Goal: Task Accomplishment & Management: Complete application form

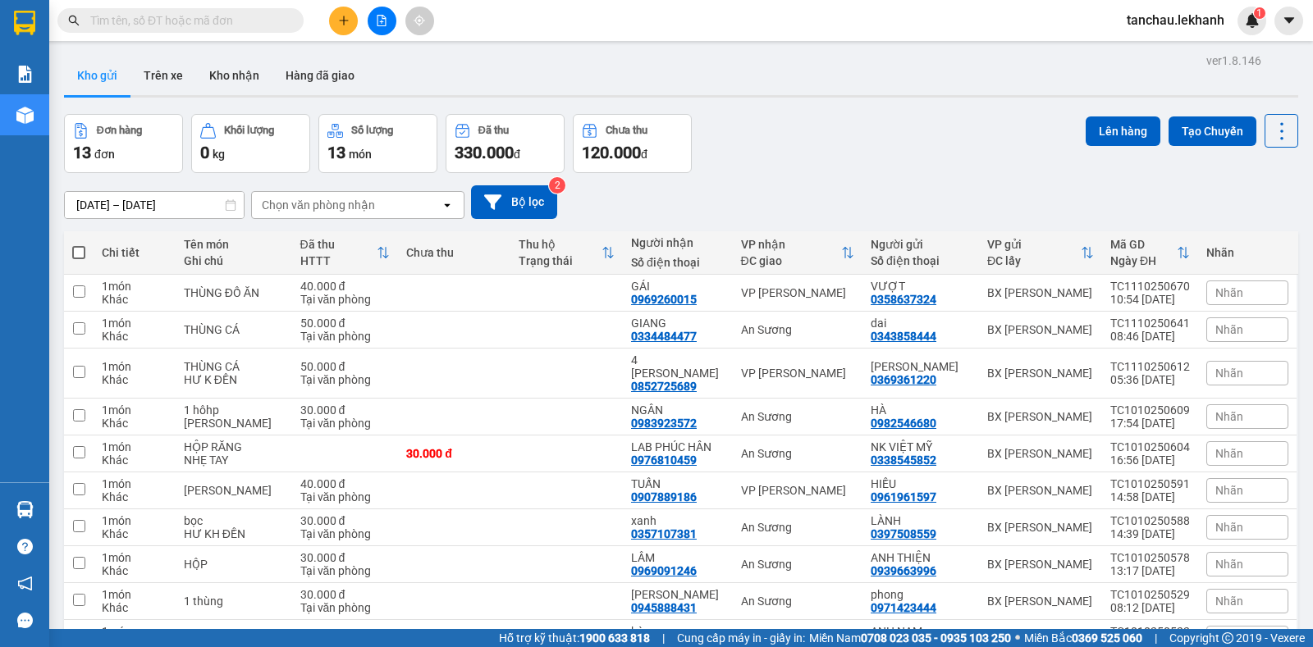
click at [247, 17] on span at bounding box center [180, 20] width 246 height 25
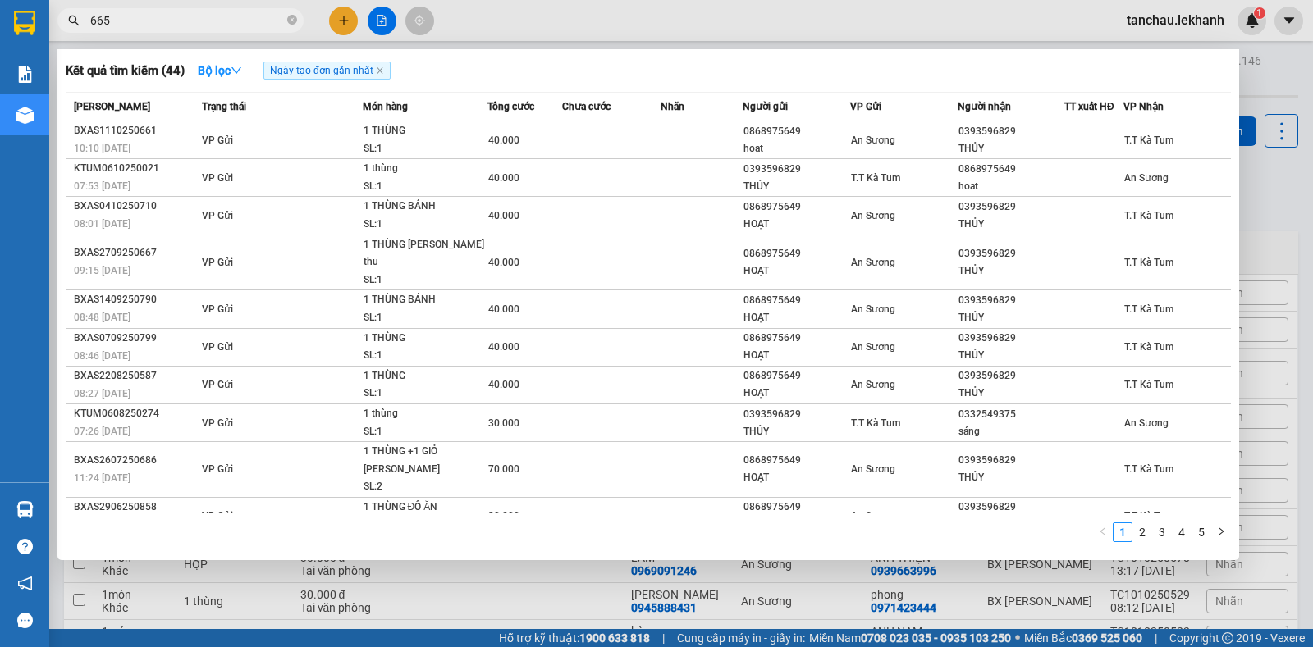
type input "6659"
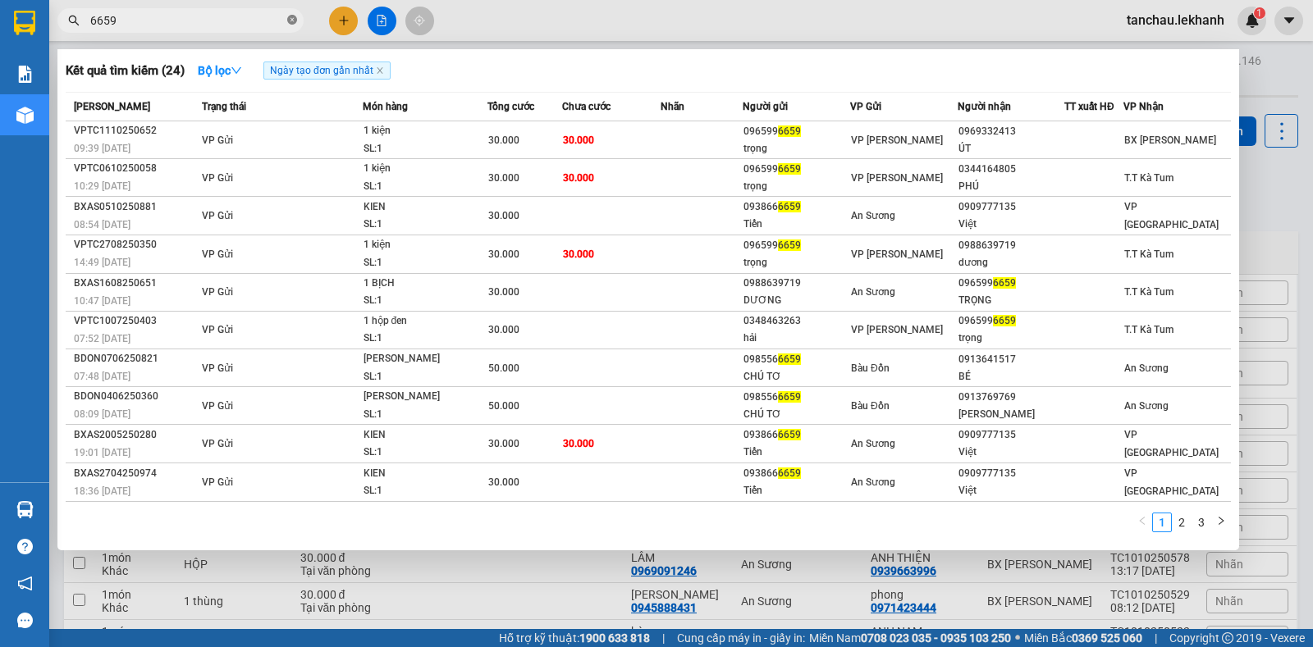
click at [288, 22] on icon "close-circle" at bounding box center [292, 20] width 10 height 10
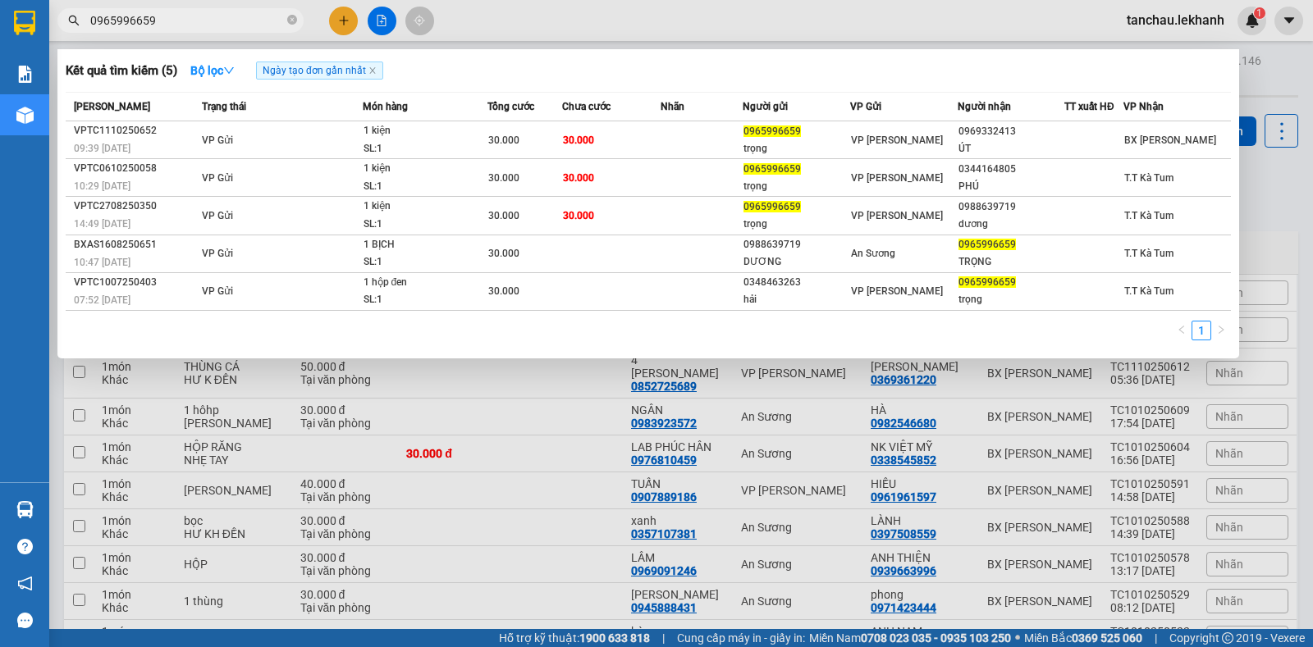
type input "0965996659"
click at [290, 17] on icon "close-circle" at bounding box center [292, 20] width 10 height 10
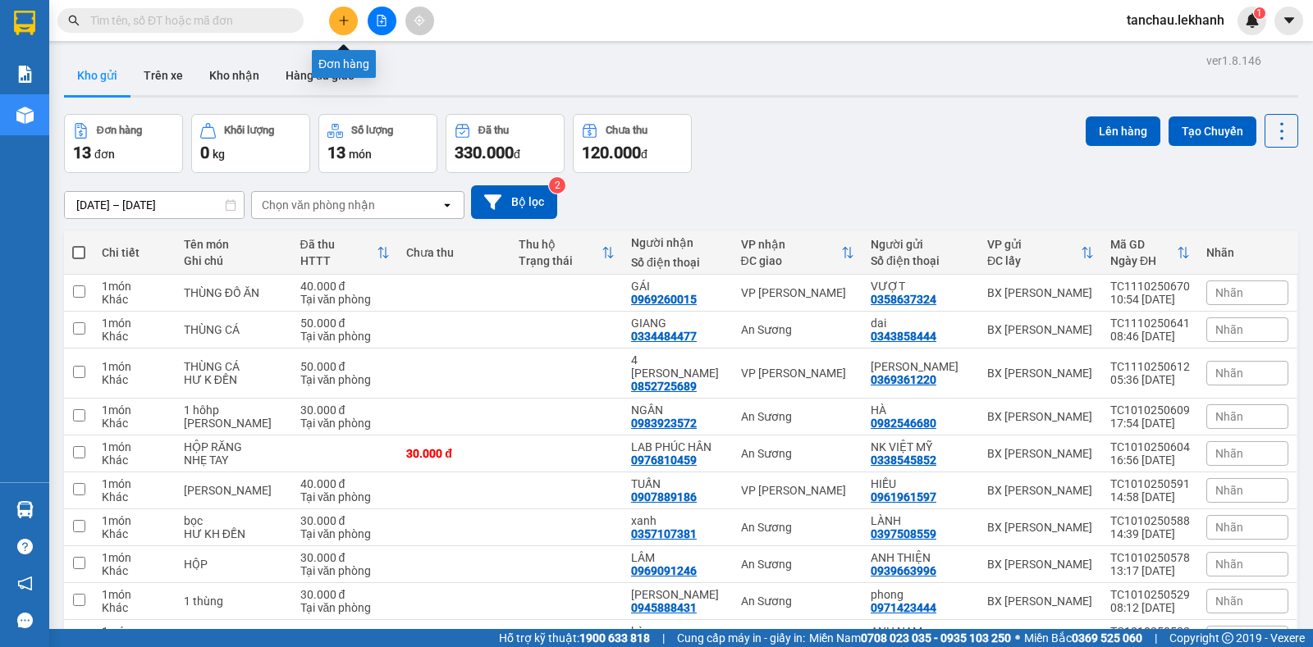
click at [348, 21] on icon "plus" at bounding box center [343, 20] width 9 height 1
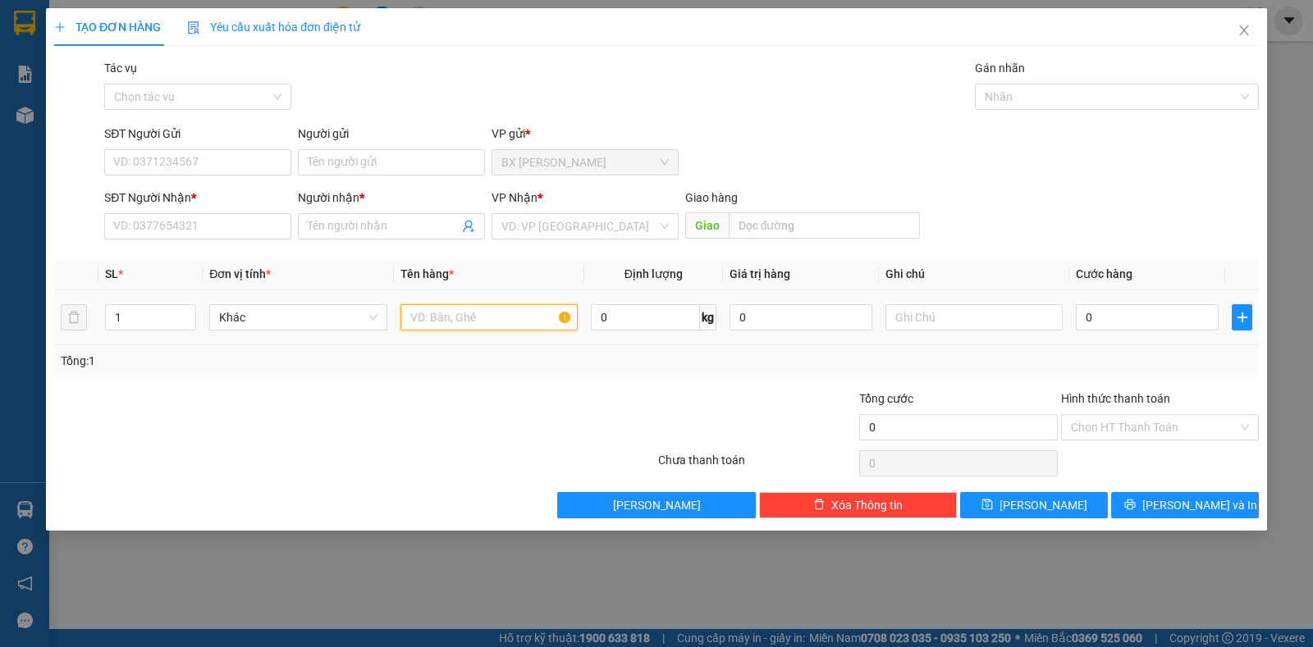
click at [440, 318] on input "text" at bounding box center [488, 317] width 177 height 26
click at [428, 318] on input "HJJP YẾN" at bounding box center [488, 317] width 177 height 26
type input "HÔP YẾN"
click at [227, 176] on div "SĐT Người Gửi VD: 0371234567" at bounding box center [197, 153] width 187 height 57
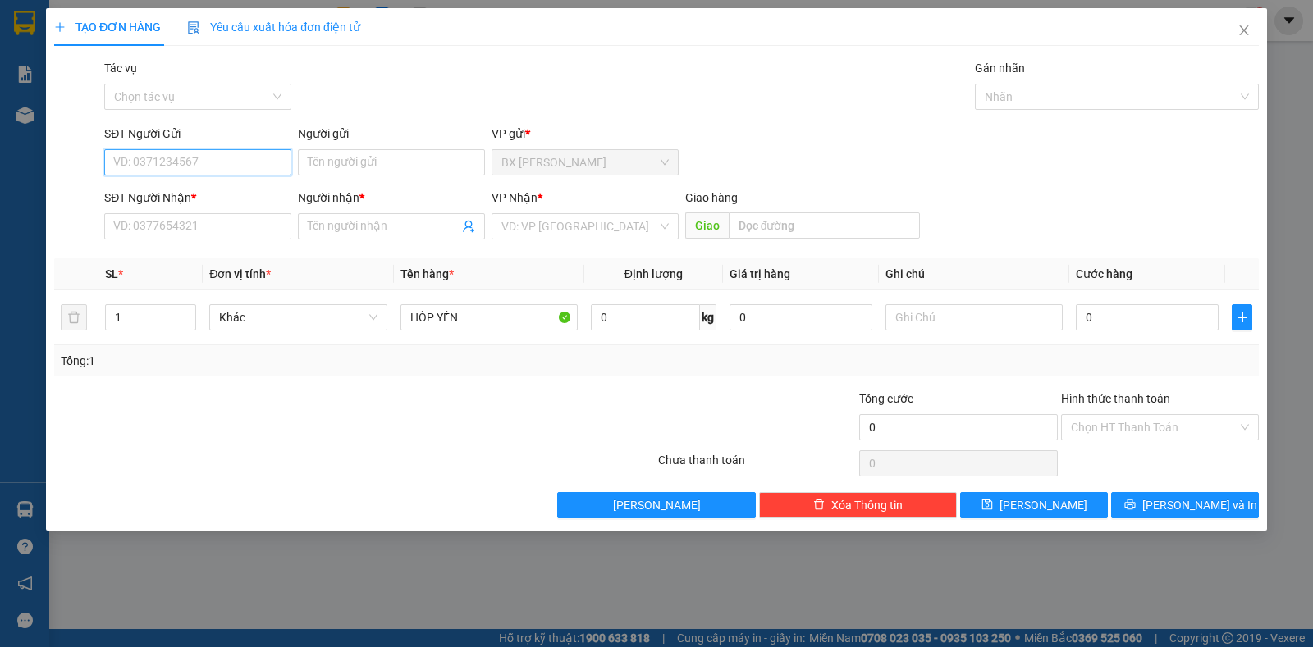
click at [236, 161] on input "SĐT Người Gửi" at bounding box center [197, 162] width 187 height 26
type input "0962902313"
drag, startPoint x: 259, startPoint y: 188, endPoint x: 261, endPoint y: 197, distance: 9.2
click at [259, 191] on div "0962902313 - [PERSON_NAME]" at bounding box center [197, 195] width 167 height 18
type input "TUYỀN"
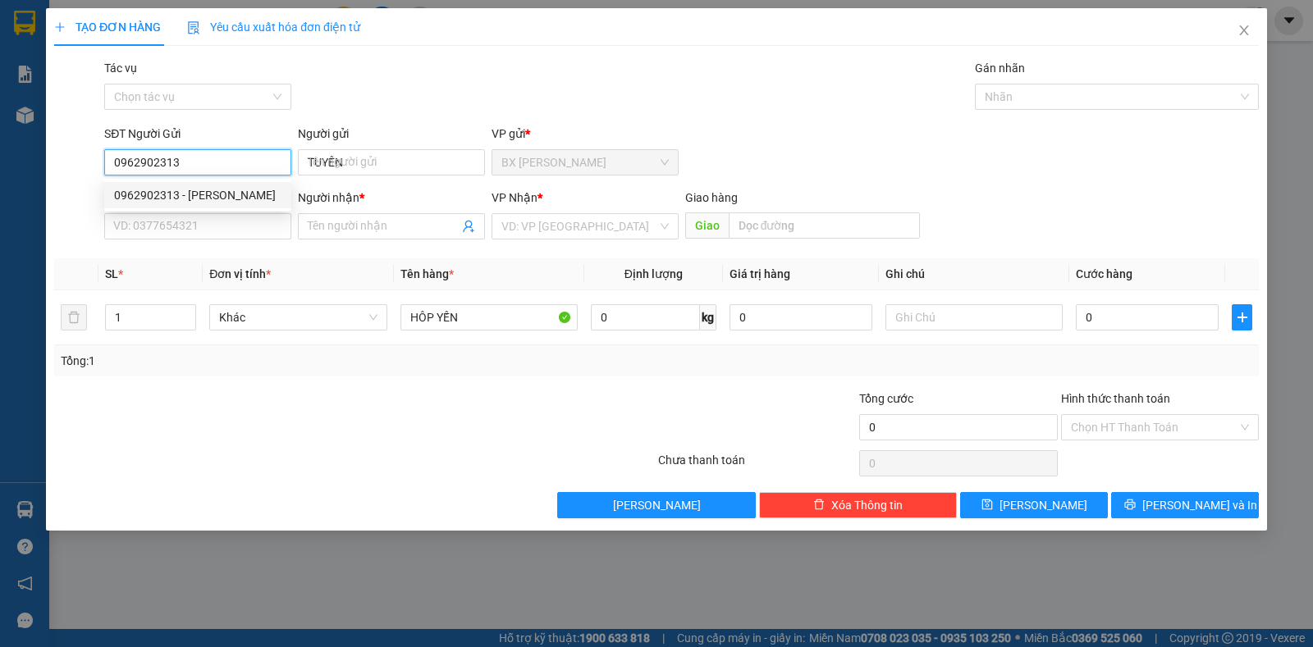
type input "0334549622"
type input "THƠ K13"
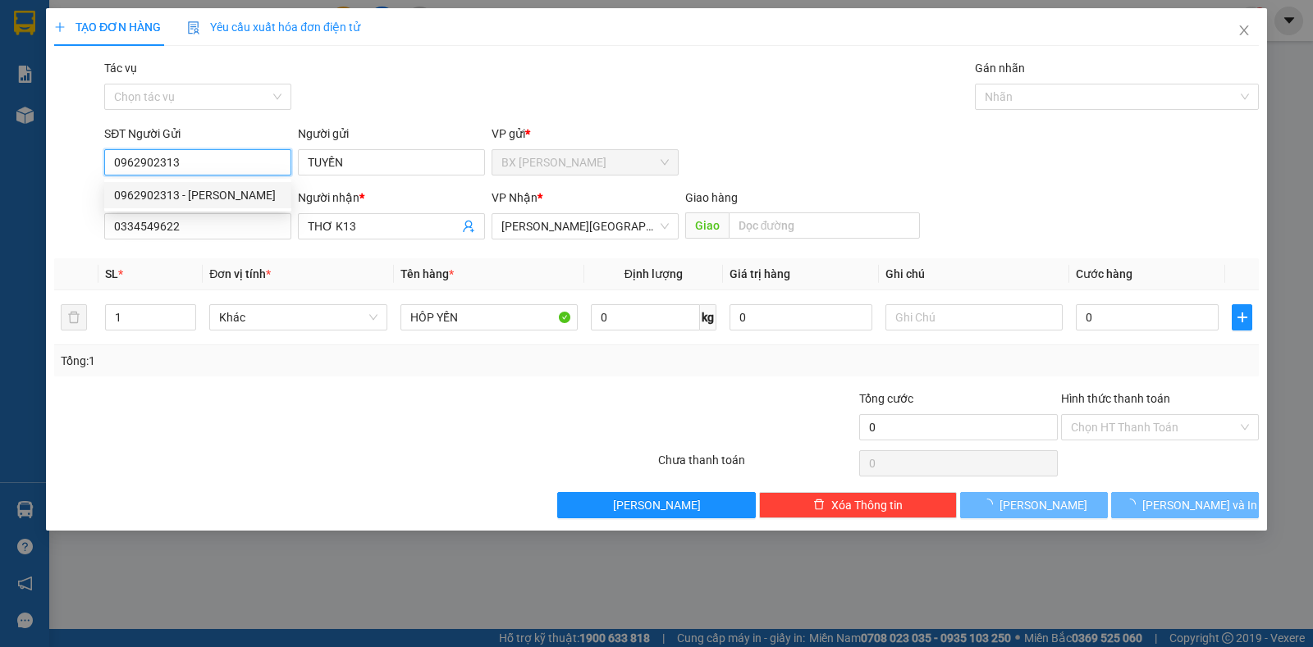
type input "30.000"
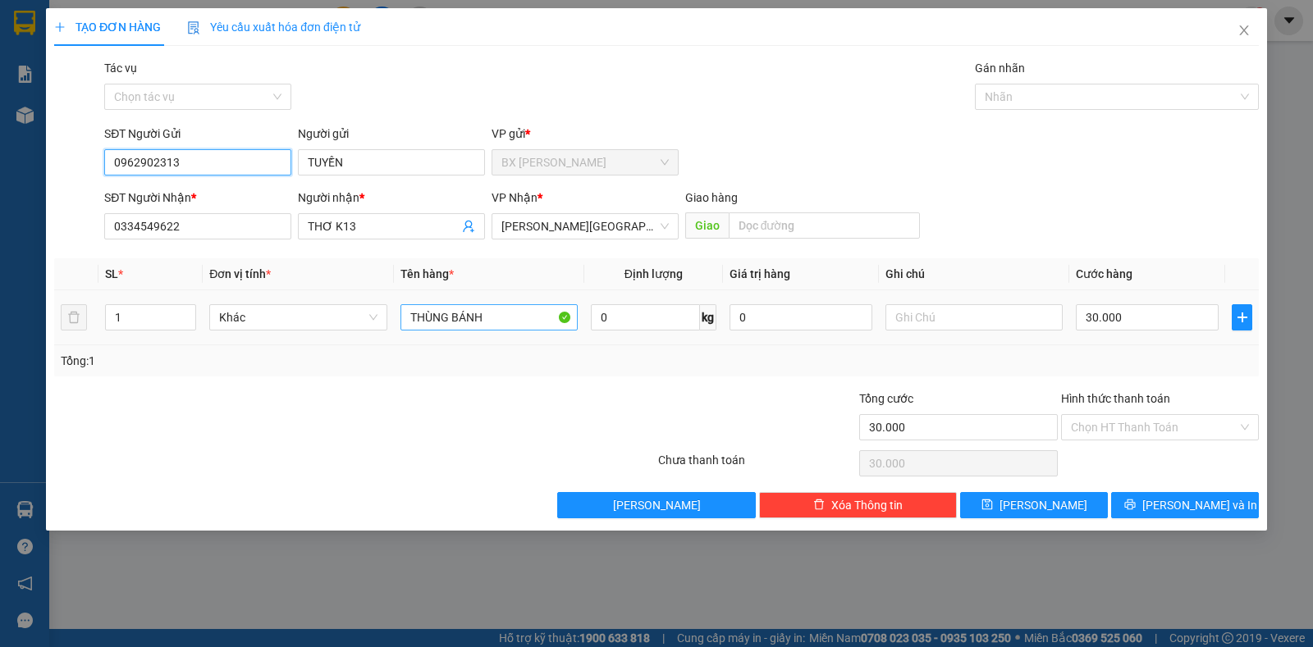
type input "0962902313"
drag, startPoint x: 503, startPoint y: 313, endPoint x: 291, endPoint y: 325, distance: 212.0
click at [291, 325] on tr "1 Khác [PERSON_NAME] 0 kg 0 30.000" at bounding box center [656, 318] width 1205 height 55
type input "HỘP YẾN"
click at [1102, 423] on input "Hình thức thanh toán" at bounding box center [1154, 427] width 167 height 25
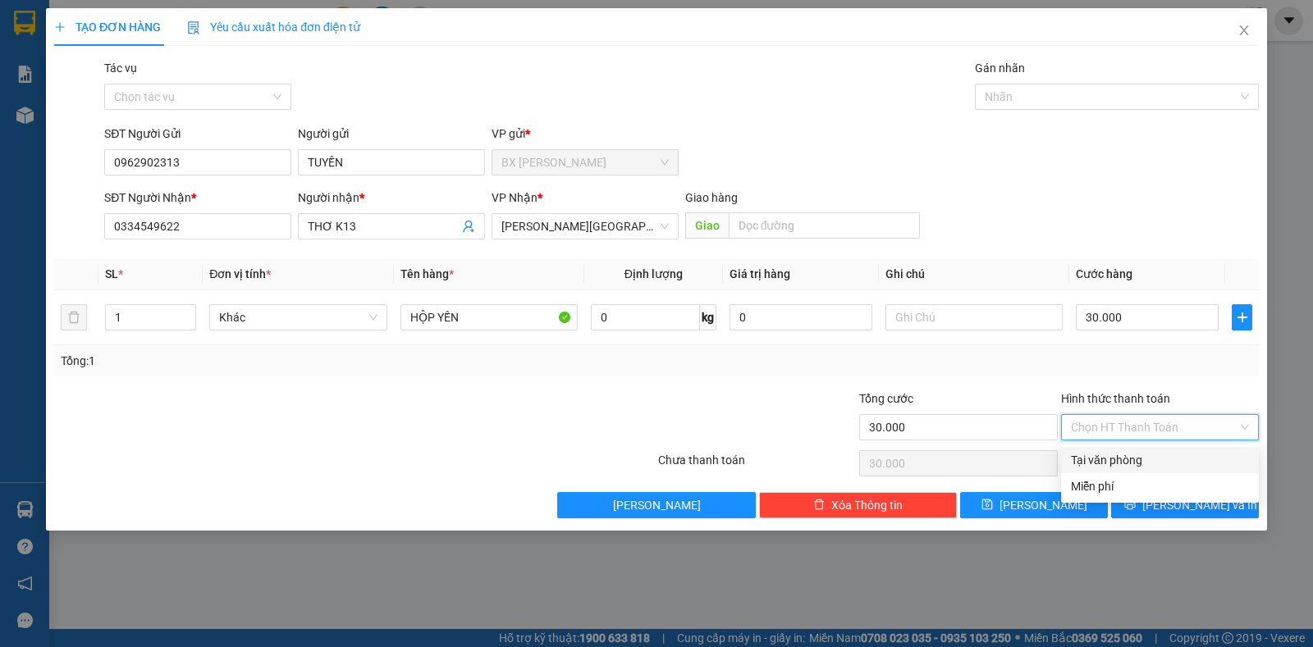
click at [1100, 451] on div "Tại văn phòng" at bounding box center [1160, 460] width 178 height 18
type input "0"
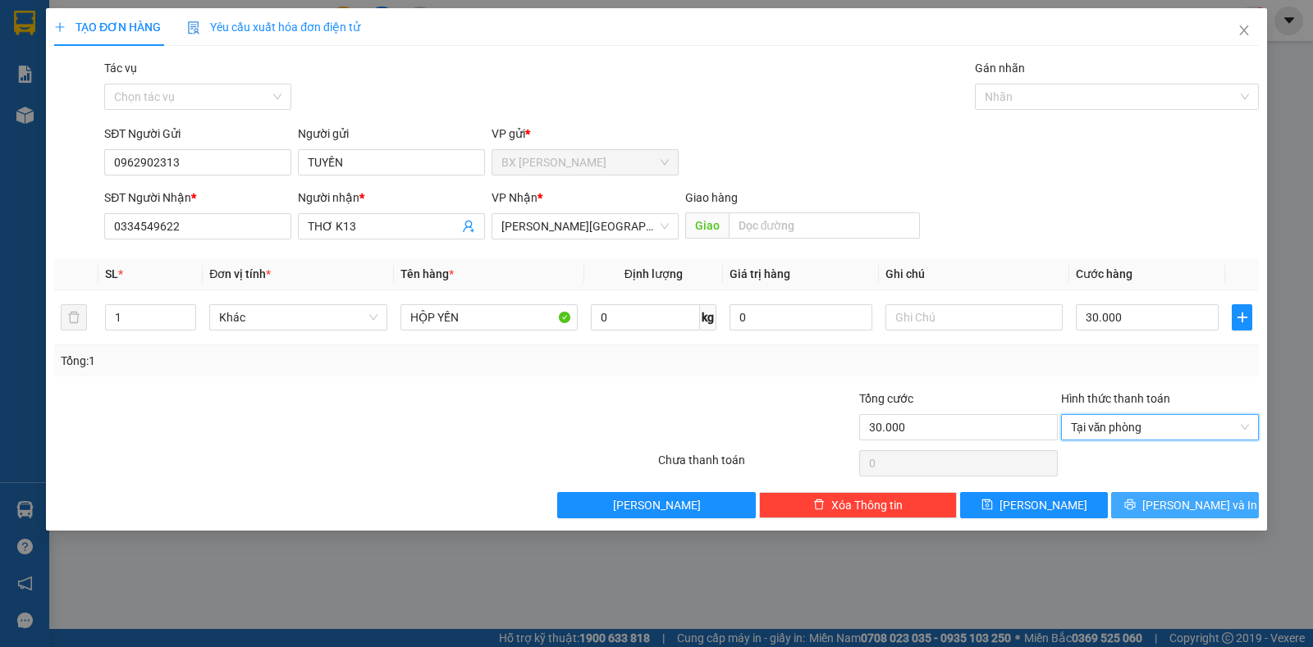
click at [1182, 500] on span "[PERSON_NAME] và In" at bounding box center [1199, 505] width 115 height 18
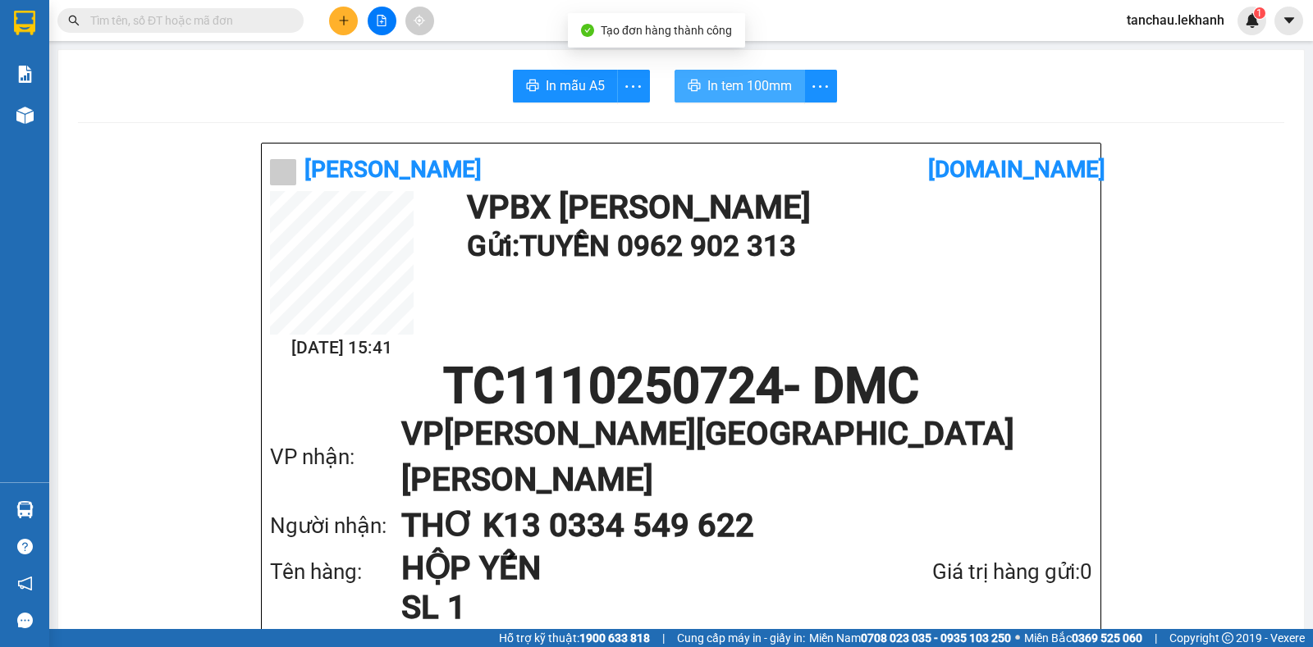
drag, startPoint x: 746, startPoint y: 102, endPoint x: 725, endPoint y: 104, distance: 20.7
click at [745, 102] on button "In tem 100mm" at bounding box center [740, 86] width 130 height 33
click at [342, 25] on icon "plus" at bounding box center [343, 20] width 11 height 11
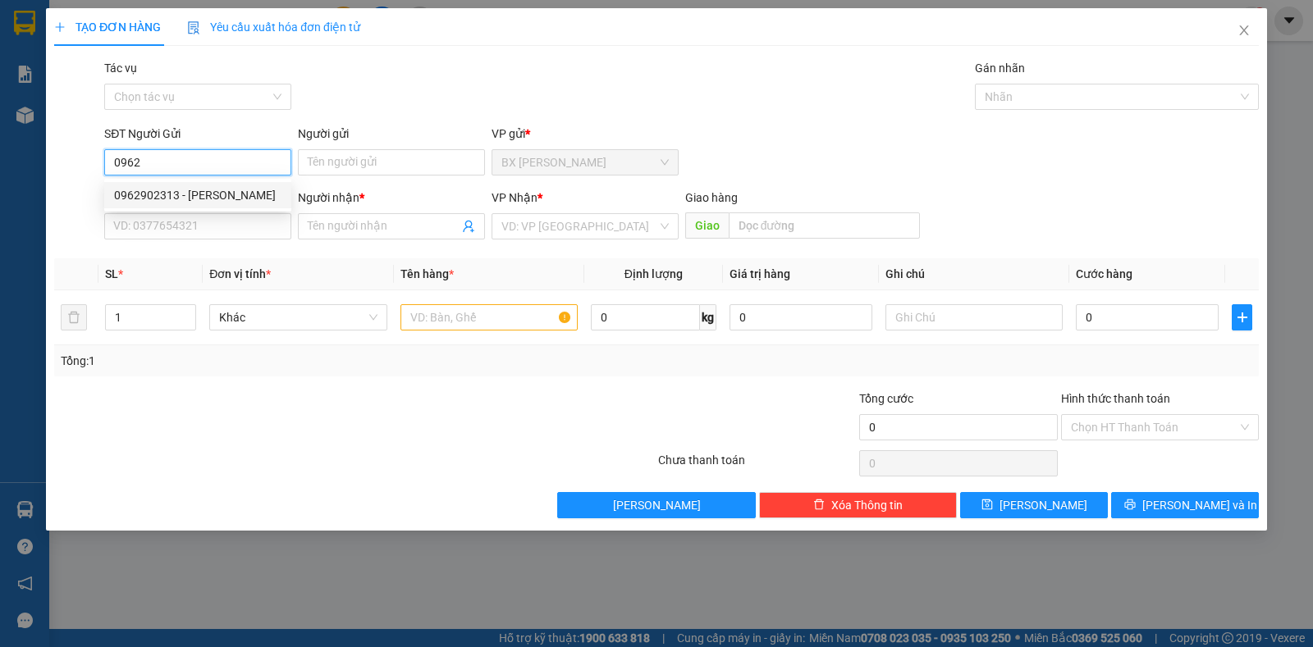
click at [158, 199] on div "0962902313 - [PERSON_NAME]" at bounding box center [197, 195] width 167 height 18
type input "0962902313"
type input "TUYỀN"
type input "0334549622"
type input "THƠ K13"
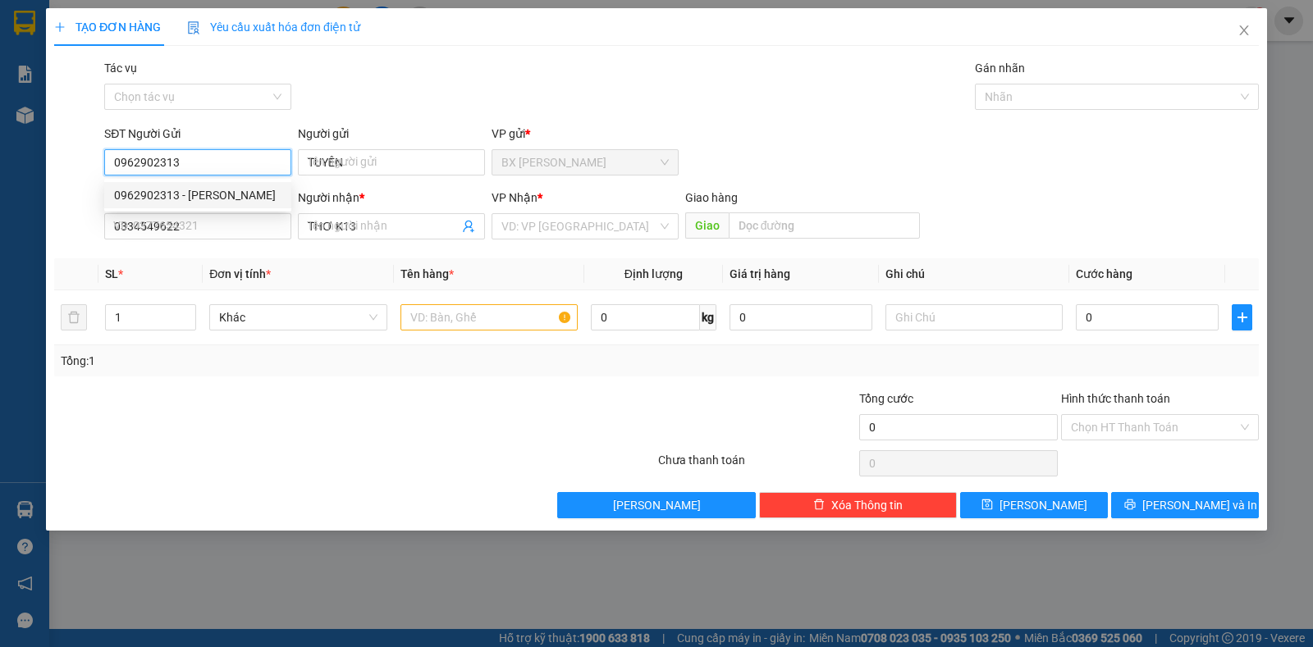
type input "30.000"
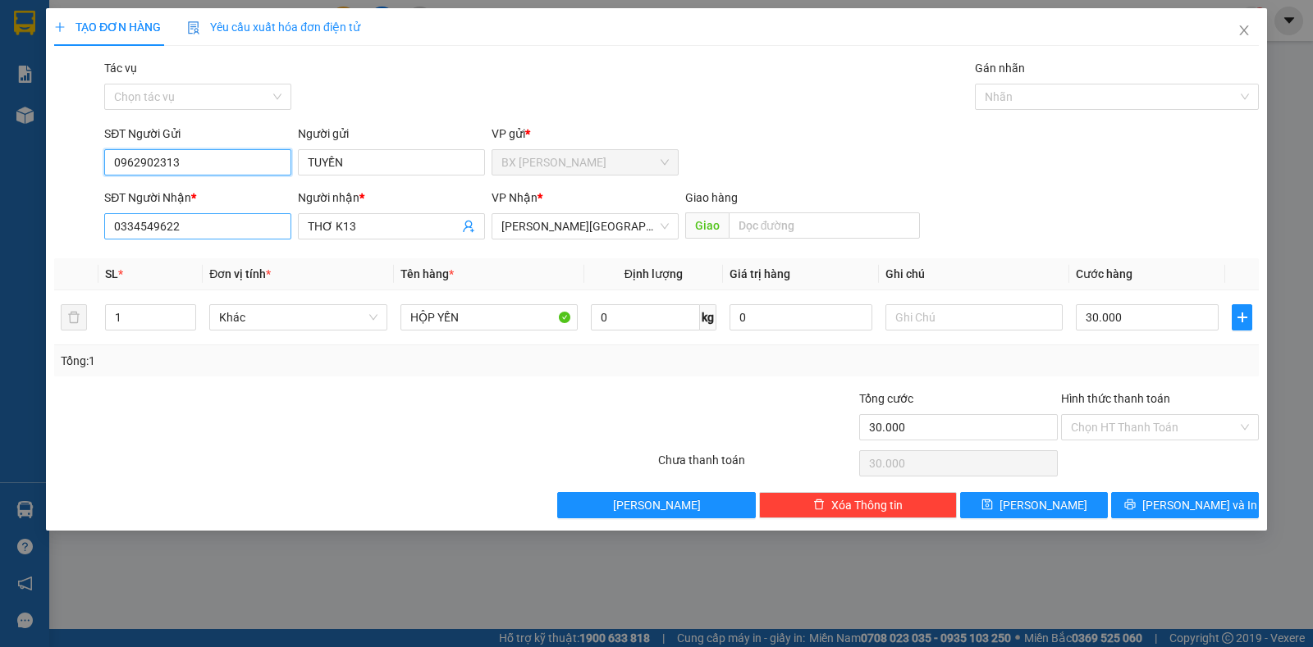
type input "0962902313"
drag, startPoint x: 263, startPoint y: 218, endPoint x: 0, endPoint y: 278, distance: 270.1
click at [0, 278] on div "TẠO ĐƠN HÀNG Yêu cầu xuất [PERSON_NAME] điện tử Transit Pickup Surcharge Ids Tr…" at bounding box center [656, 323] width 1313 height 647
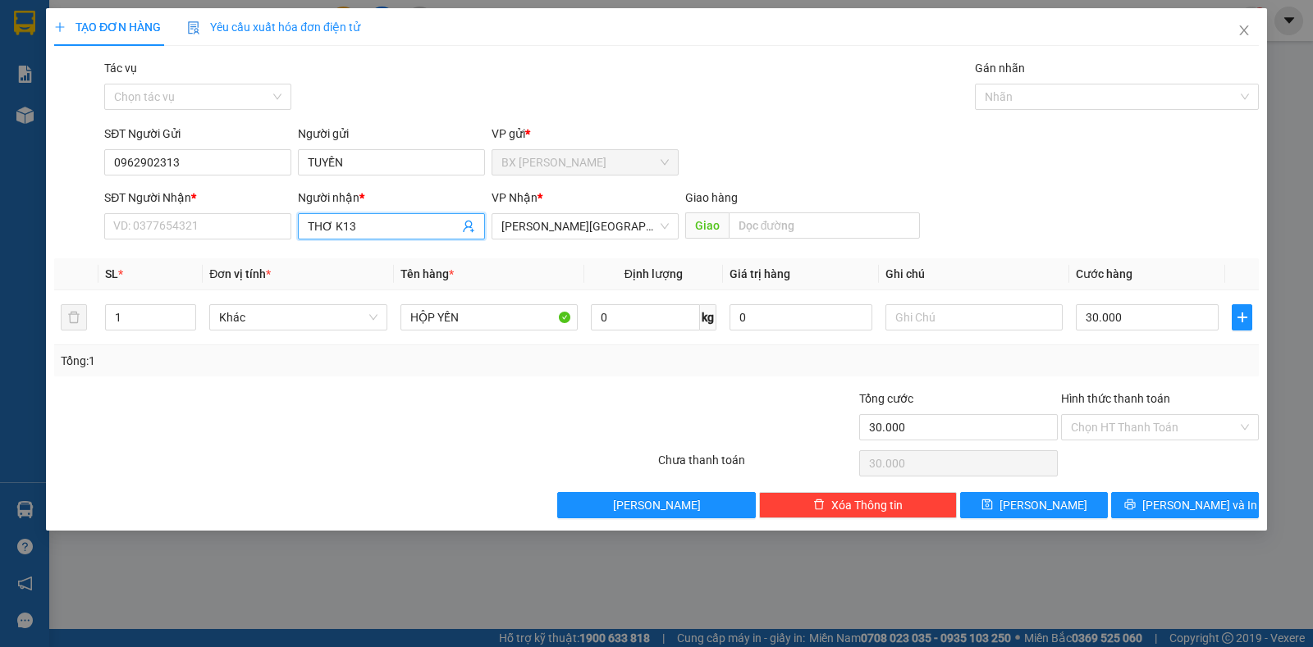
drag, startPoint x: 379, startPoint y: 221, endPoint x: 211, endPoint y: 244, distance: 169.8
click at [211, 244] on div "SĐT Người [PERSON_NAME] * VD: 0377654321 Người [PERSON_NAME] * THƠ K13 THƠ K13 …" at bounding box center [681, 217] width 1161 height 57
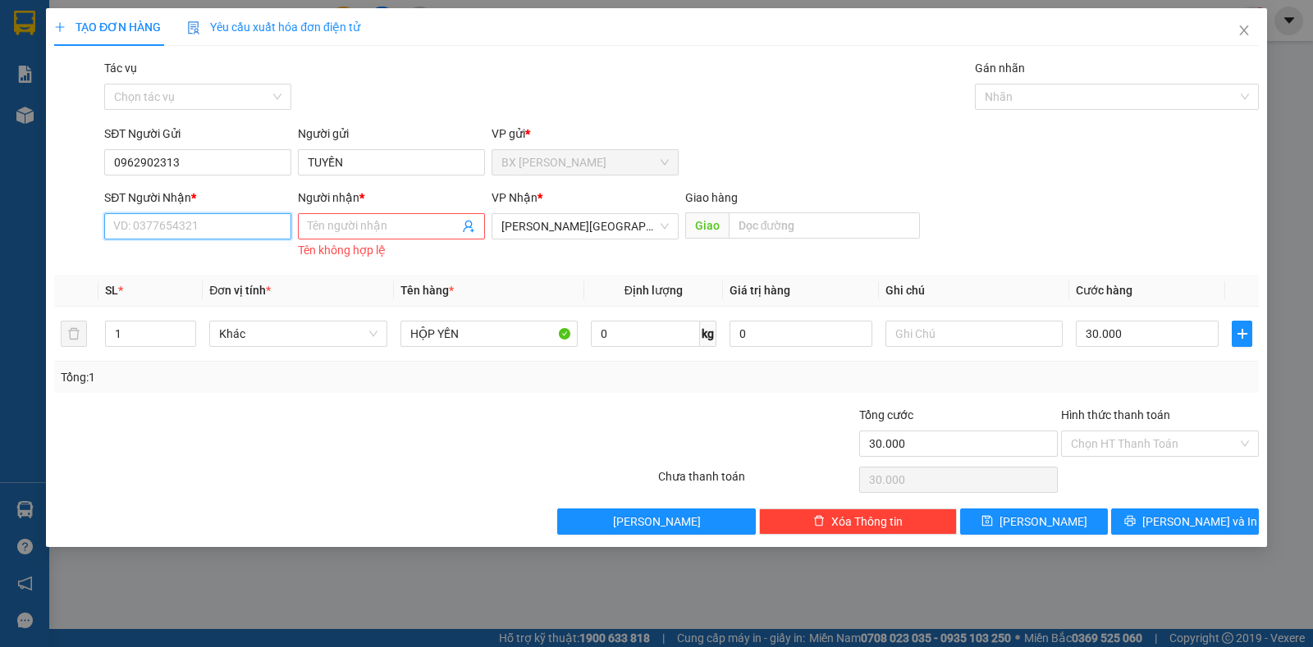
click at [194, 217] on input "SĐT Người Nhận *" at bounding box center [197, 226] width 187 height 26
click at [194, 220] on input "SĐT Người Nhận *" at bounding box center [197, 226] width 187 height 26
click at [796, 419] on div at bounding box center [756, 434] width 201 height 57
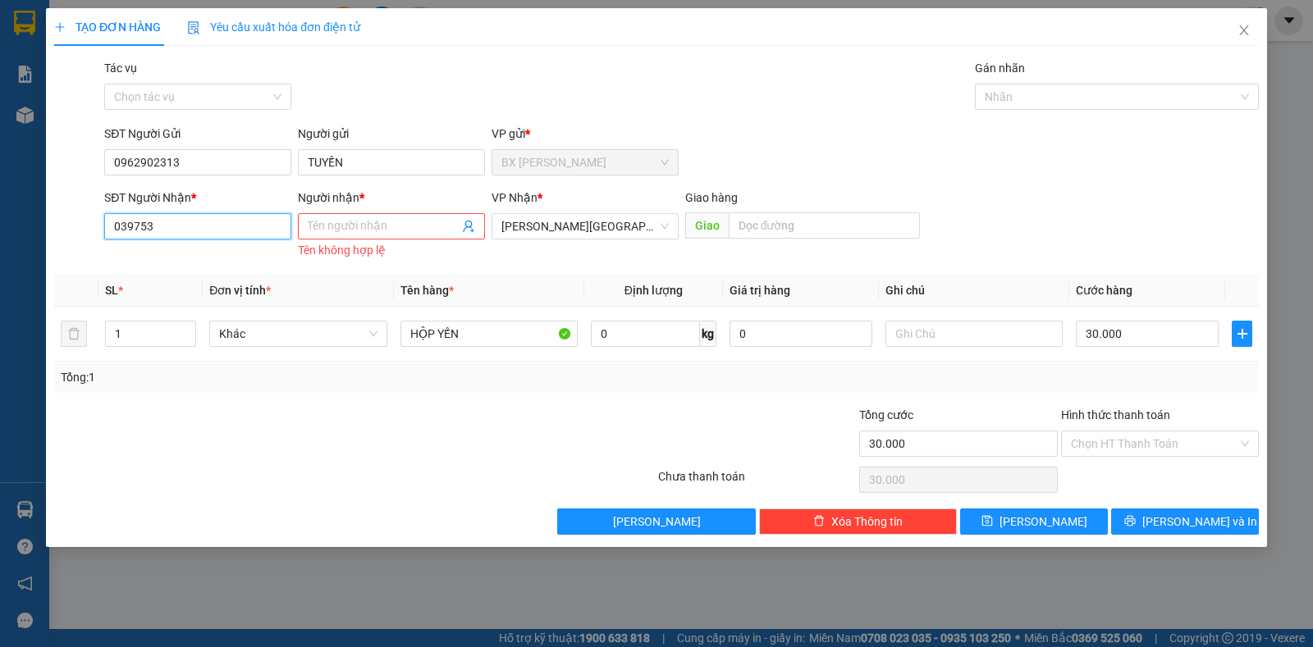
click at [192, 237] on input "039753" at bounding box center [197, 226] width 187 height 26
drag, startPoint x: 237, startPoint y: 260, endPoint x: 249, endPoint y: 252, distance: 14.8
click at [239, 260] on div "0397536067 - [PERSON_NAME]" at bounding box center [197, 259] width 167 height 18
type input "0397536067"
type input "HƯƠNG"
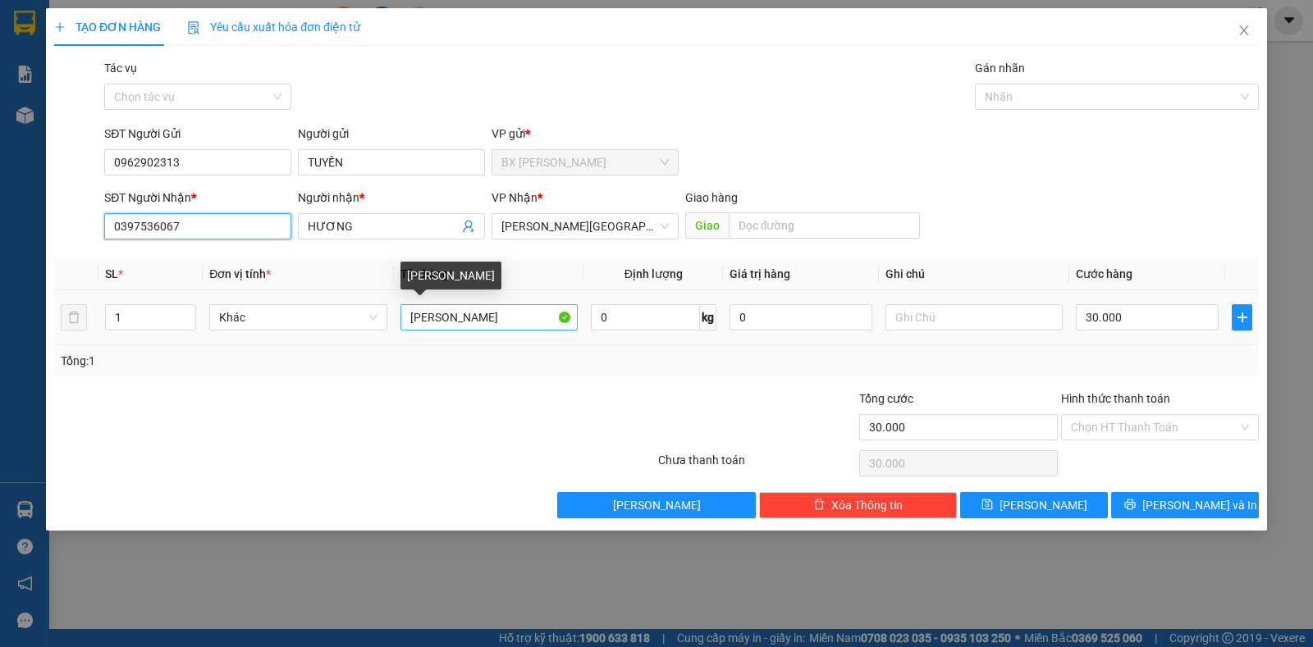
type input "0397536067"
drag, startPoint x: 445, startPoint y: 324, endPoint x: 293, endPoint y: 359, distance: 155.7
click at [300, 373] on div "SL * Đơn vị tính * Tên hàng * Định [PERSON_NAME] trị hàng Ghi [PERSON_NAME] hàn…" at bounding box center [656, 317] width 1205 height 118
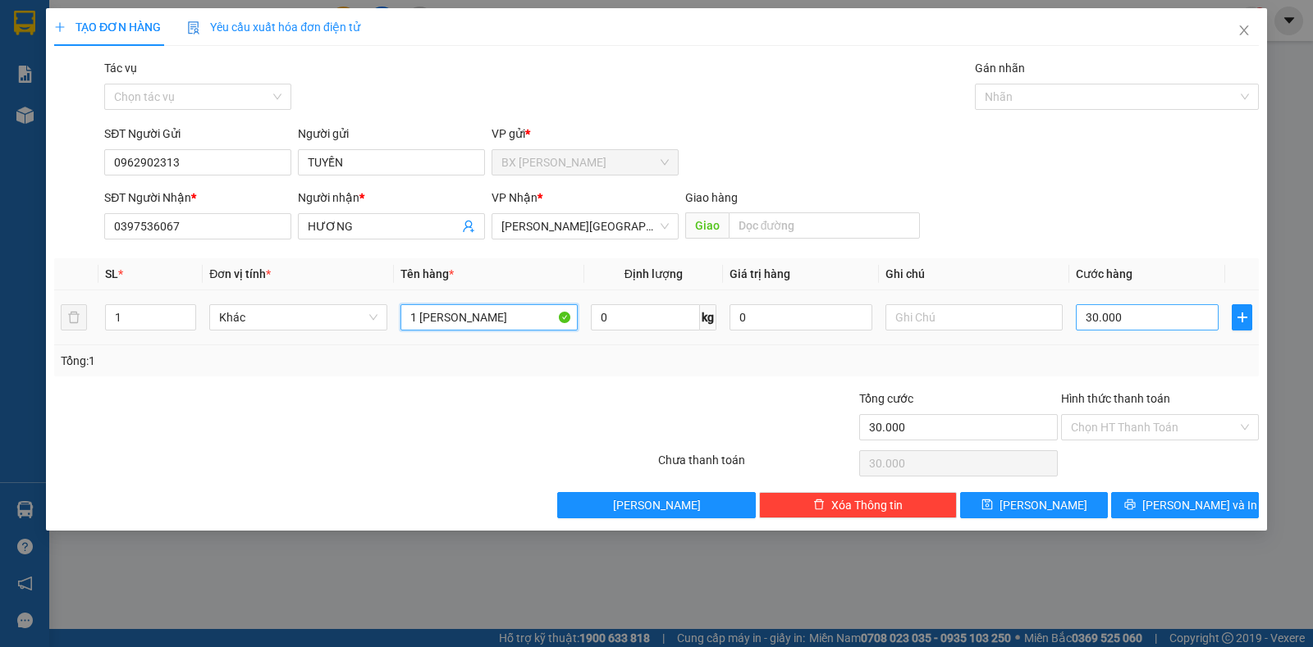
type input "1 [PERSON_NAME]"
click at [1159, 312] on input "30.000" at bounding box center [1147, 317] width 143 height 26
type input "4"
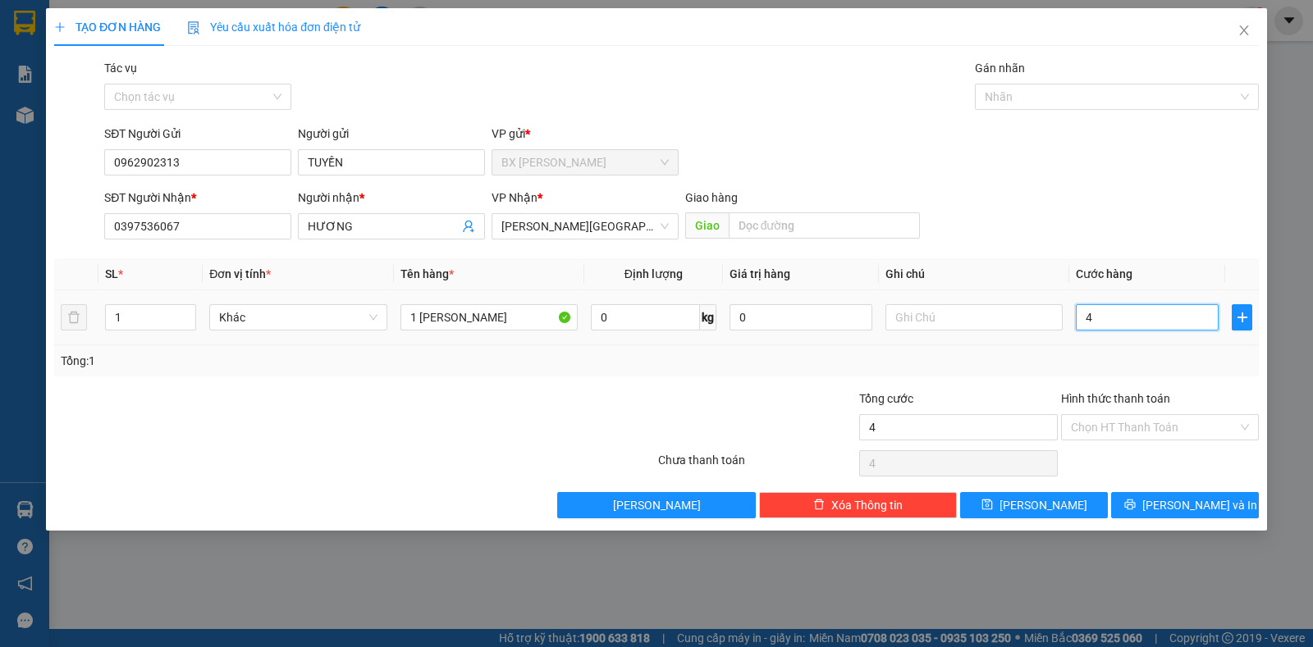
type input "40"
type input "40.000"
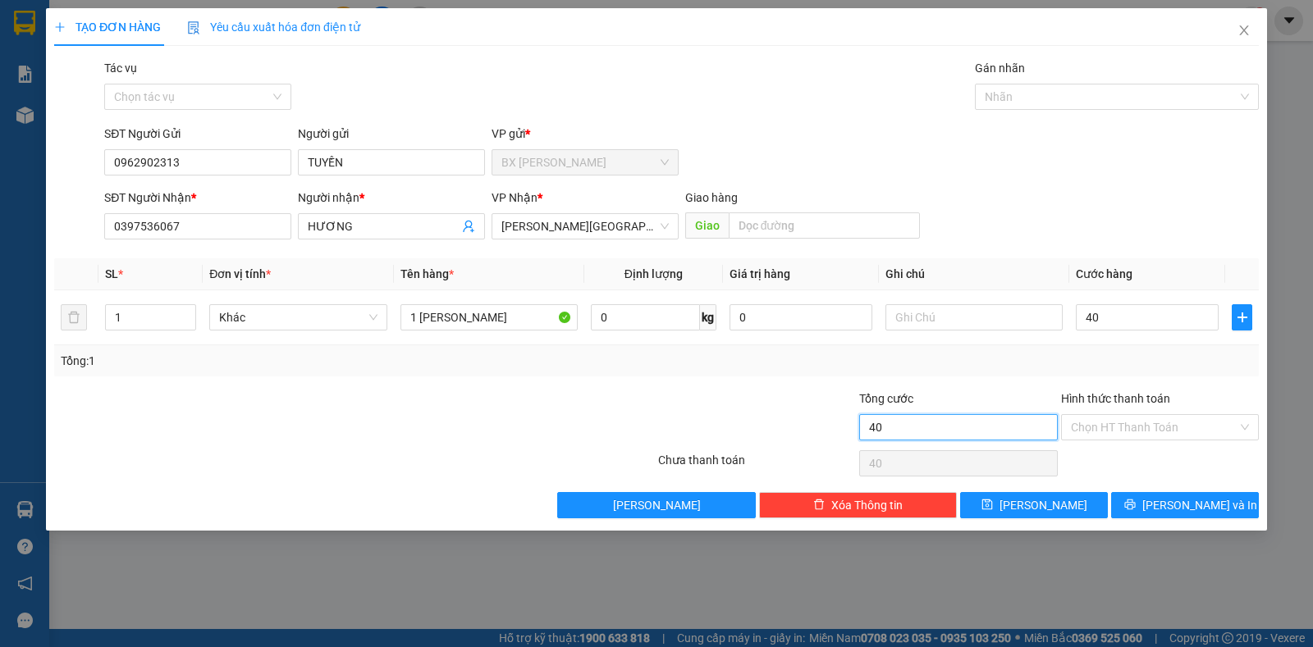
type input "40.000"
click at [990, 423] on input "40.000" at bounding box center [958, 427] width 198 height 26
click at [396, 227] on input "HƯƠNG" at bounding box center [383, 226] width 151 height 18
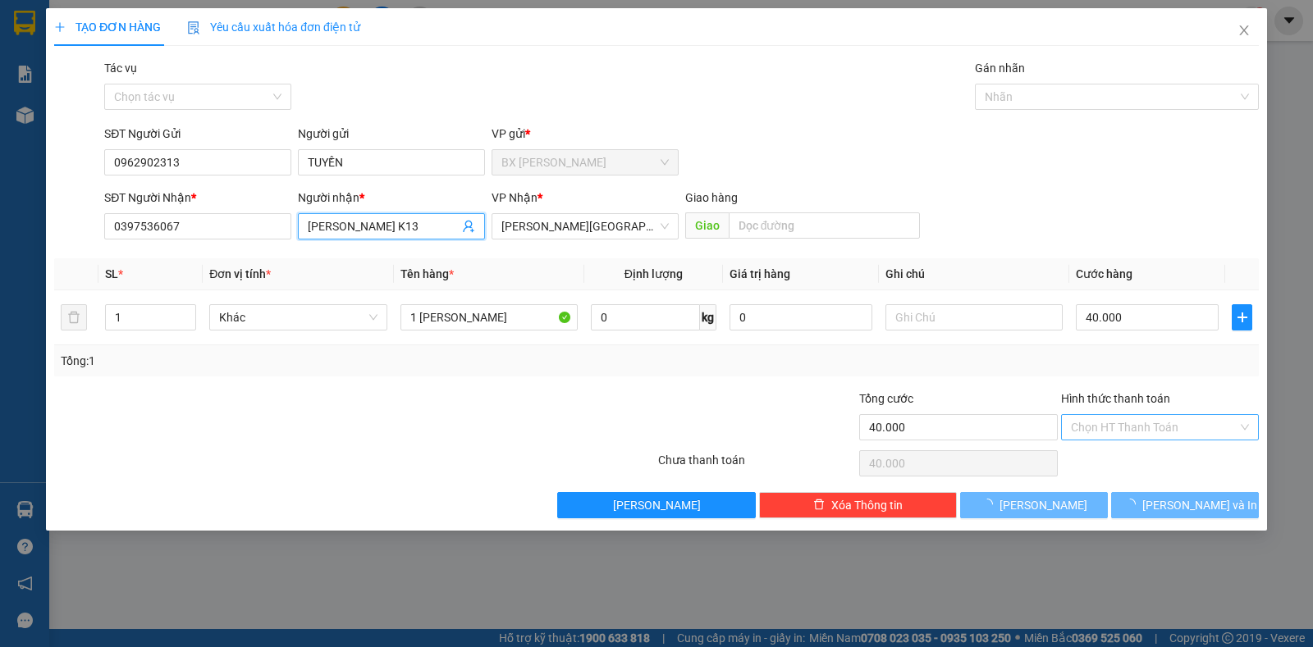
type input "[PERSON_NAME] K13"
click at [1133, 428] on input "Hình thức thanh toán" at bounding box center [1154, 427] width 167 height 25
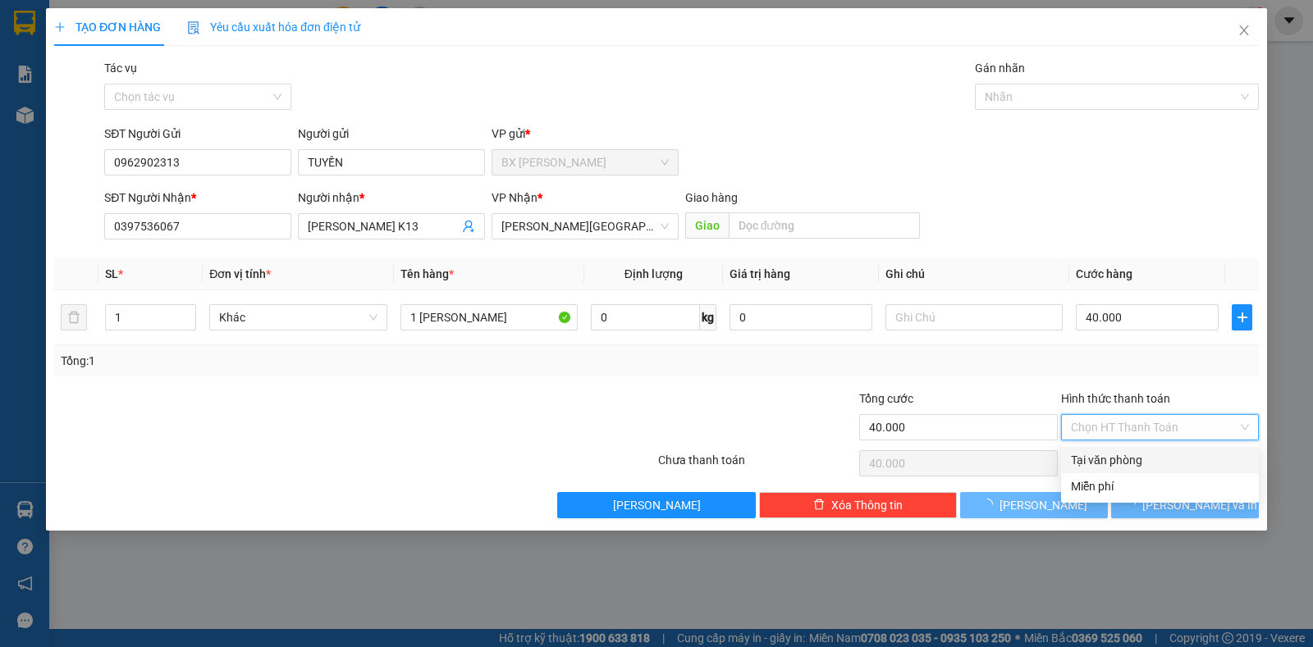
click at [1132, 422] on input "Hình thức thanh toán" at bounding box center [1154, 427] width 167 height 25
click at [1119, 457] on div "Tại văn phòng" at bounding box center [1160, 460] width 178 height 18
type input "0"
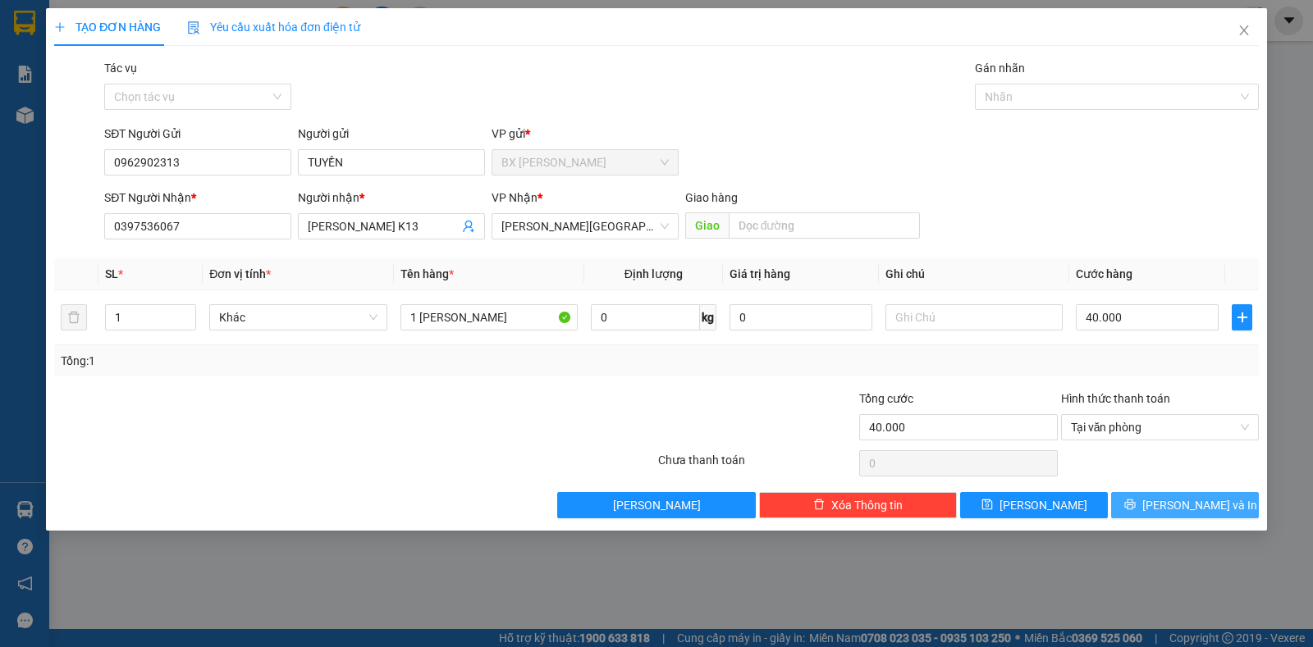
click at [1212, 500] on span "[PERSON_NAME] và In" at bounding box center [1199, 505] width 115 height 18
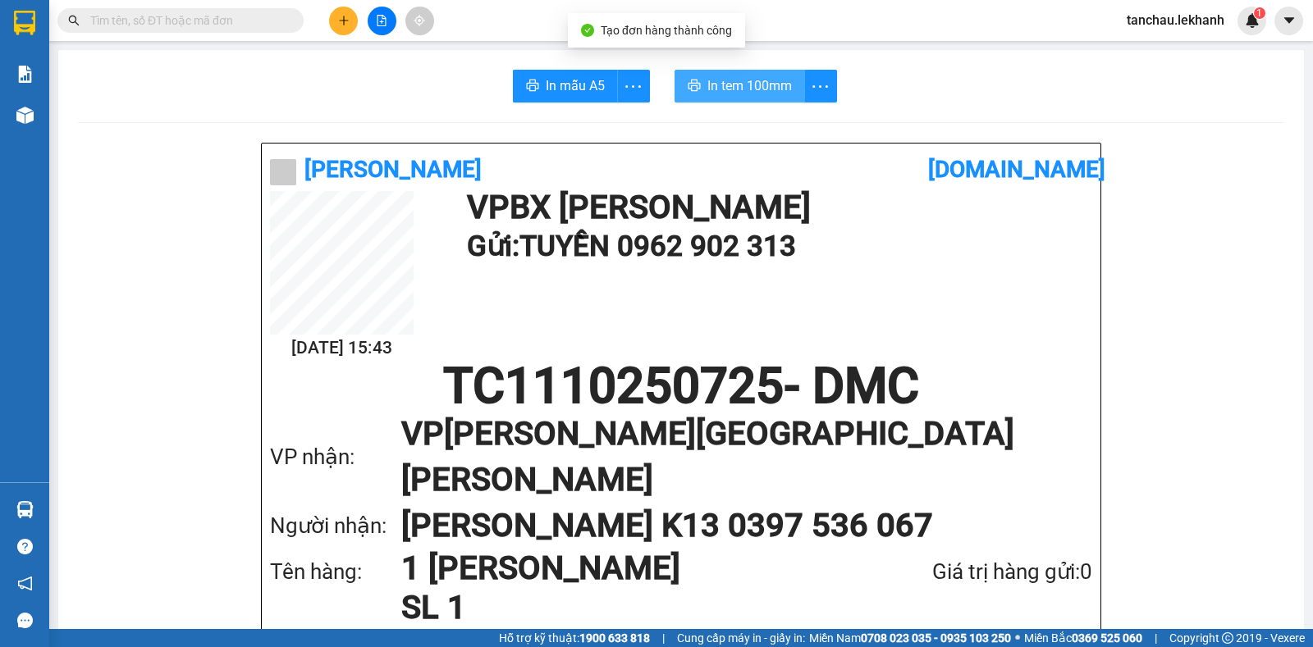
click at [699, 95] on button "In tem 100mm" at bounding box center [740, 86] width 130 height 33
click at [786, 79] on button "In tem 100mm" at bounding box center [740, 86] width 130 height 33
click at [345, 17] on icon "plus" at bounding box center [343, 20] width 11 height 11
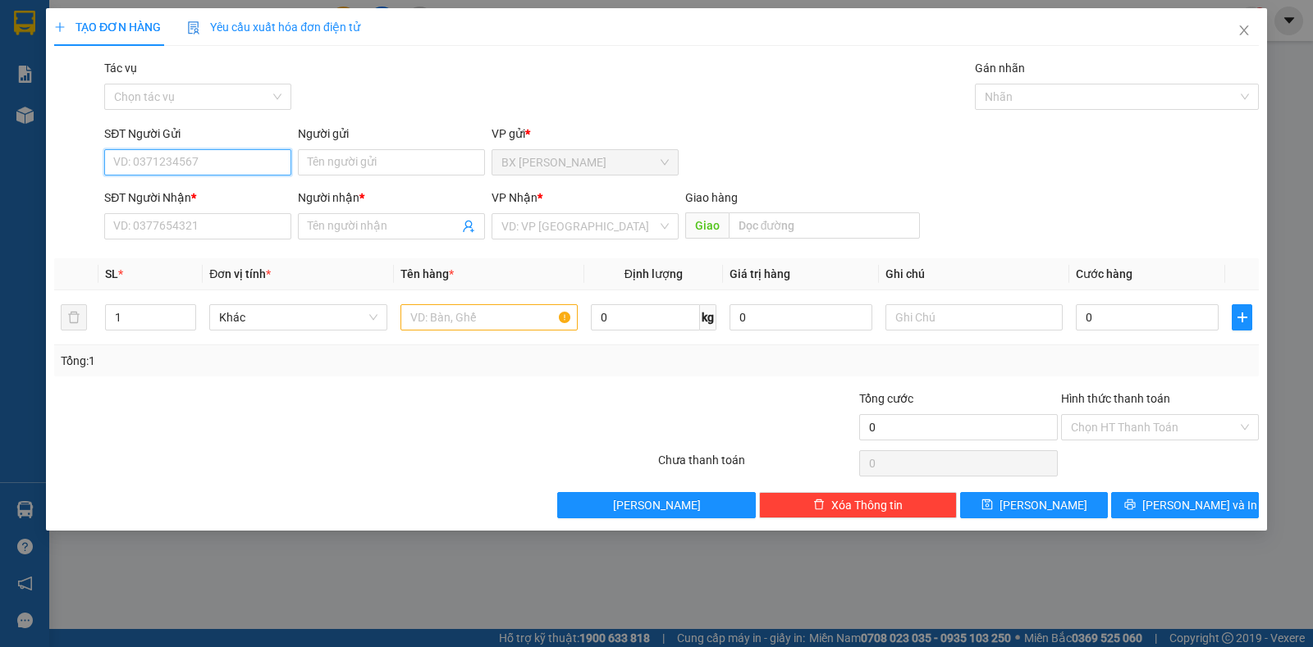
click at [203, 162] on input "SĐT Người Gửi" at bounding box center [197, 162] width 187 height 26
type input "0974444427"
drag, startPoint x: 309, startPoint y: 177, endPoint x: 320, endPoint y: 162, distance: 19.4
click at [317, 167] on div "Người gửi Tên người gửi" at bounding box center [391, 153] width 187 height 57
click at [320, 162] on input "Người gửi" at bounding box center [391, 162] width 187 height 26
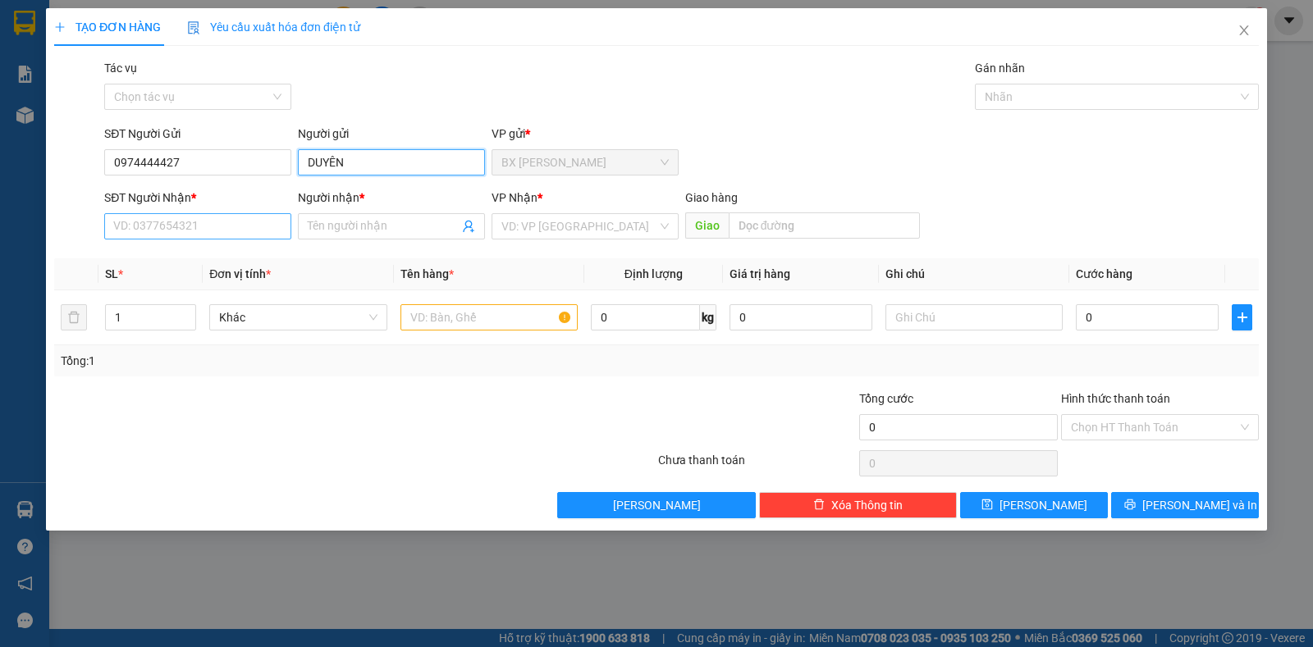
type input "DUYÊN"
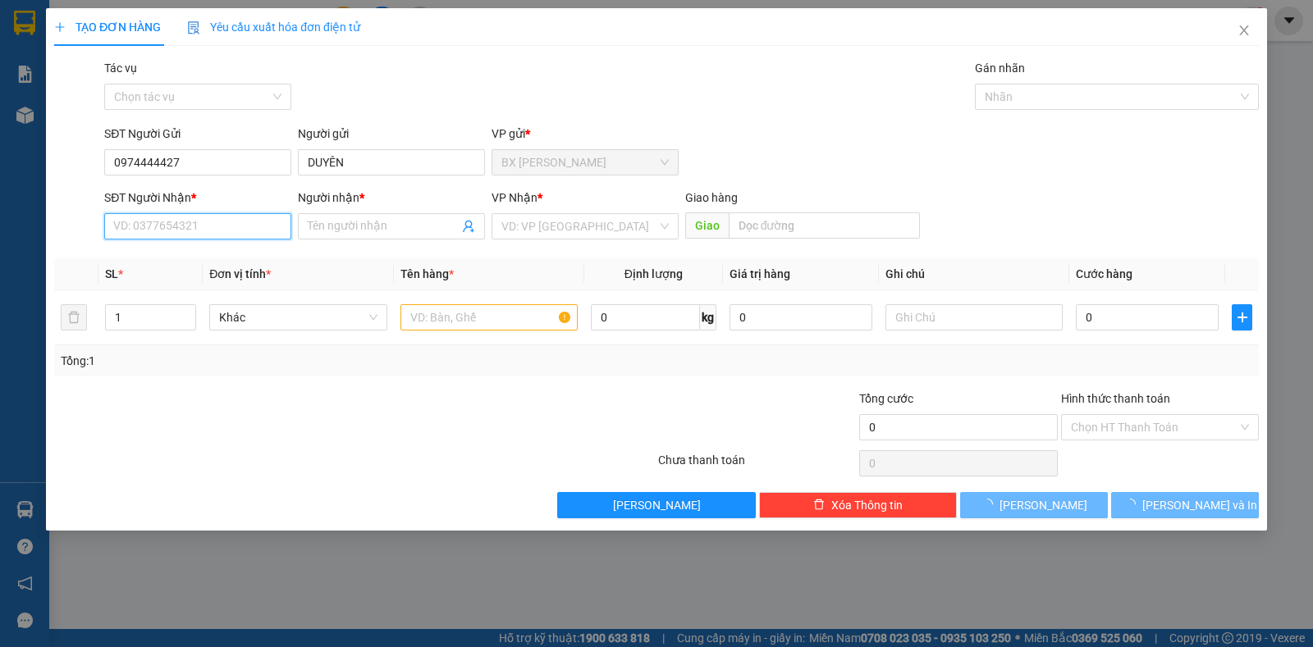
click at [235, 213] on input "SĐT Người Nhận *" at bounding box center [197, 226] width 187 height 26
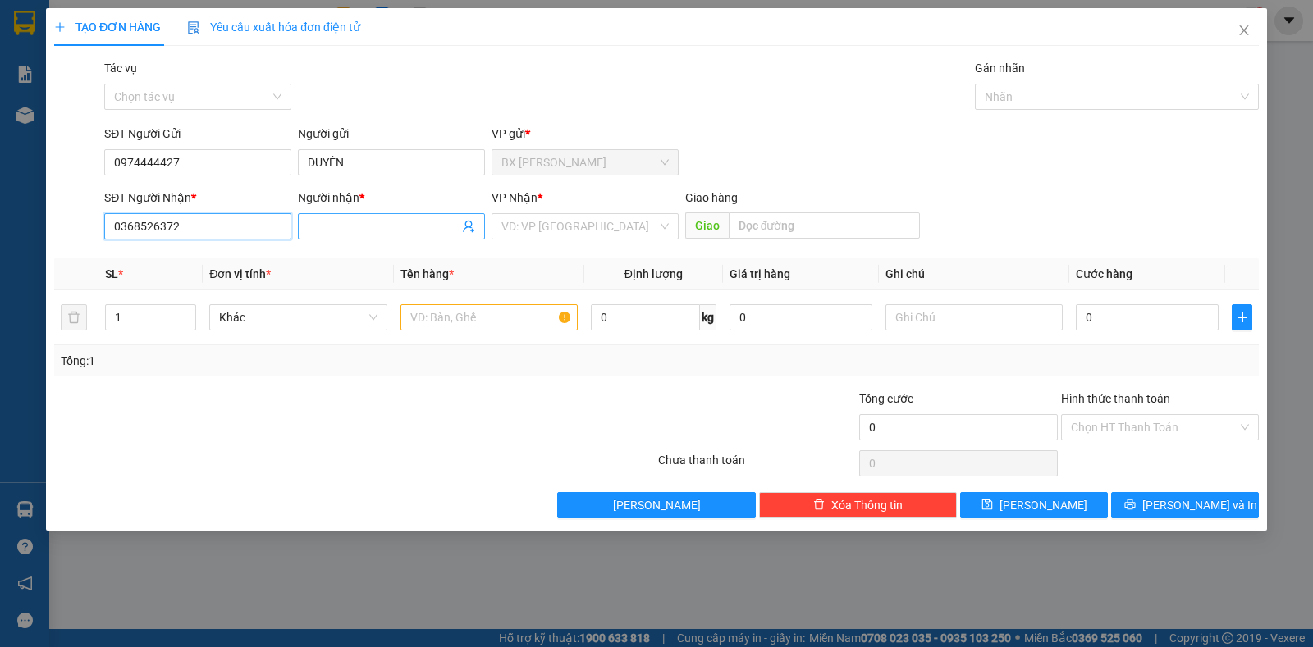
type input "0368526372"
click at [309, 218] on input "Người nhận *" at bounding box center [383, 226] width 151 height 18
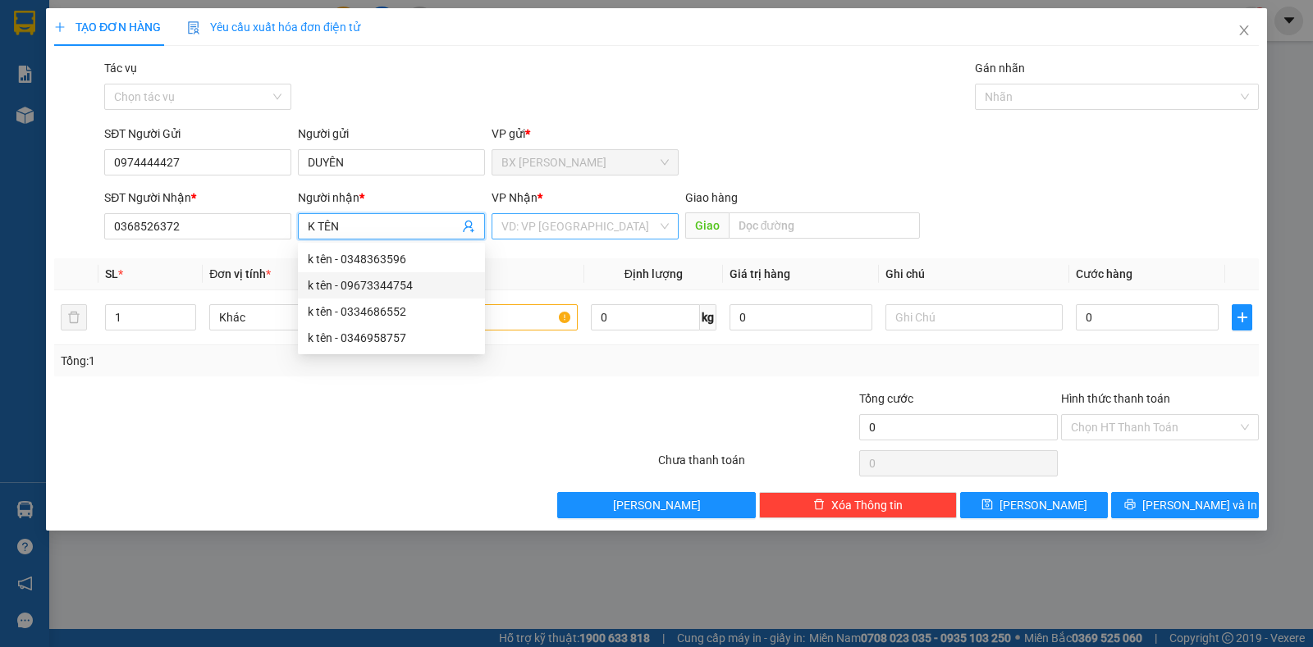
type input "K TÊN"
click at [574, 226] on input "search" at bounding box center [579, 226] width 156 height 25
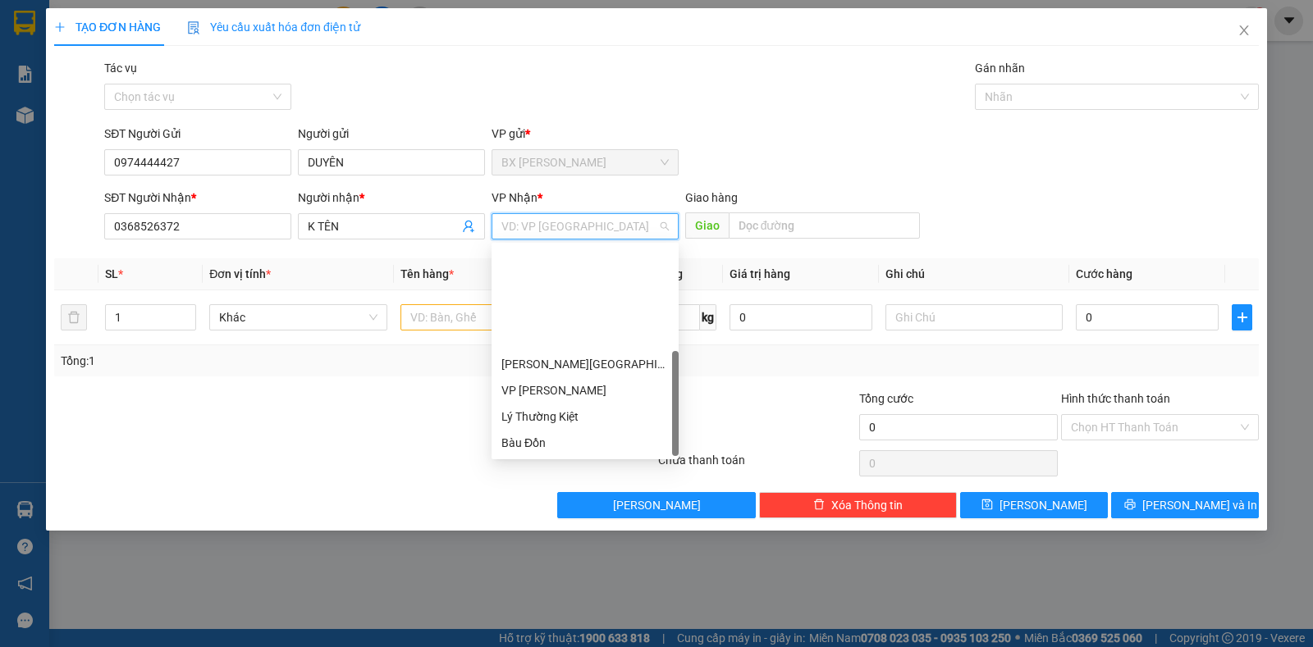
click at [581, 460] on div "T.T Kà Tum" at bounding box center [584, 469] width 167 height 18
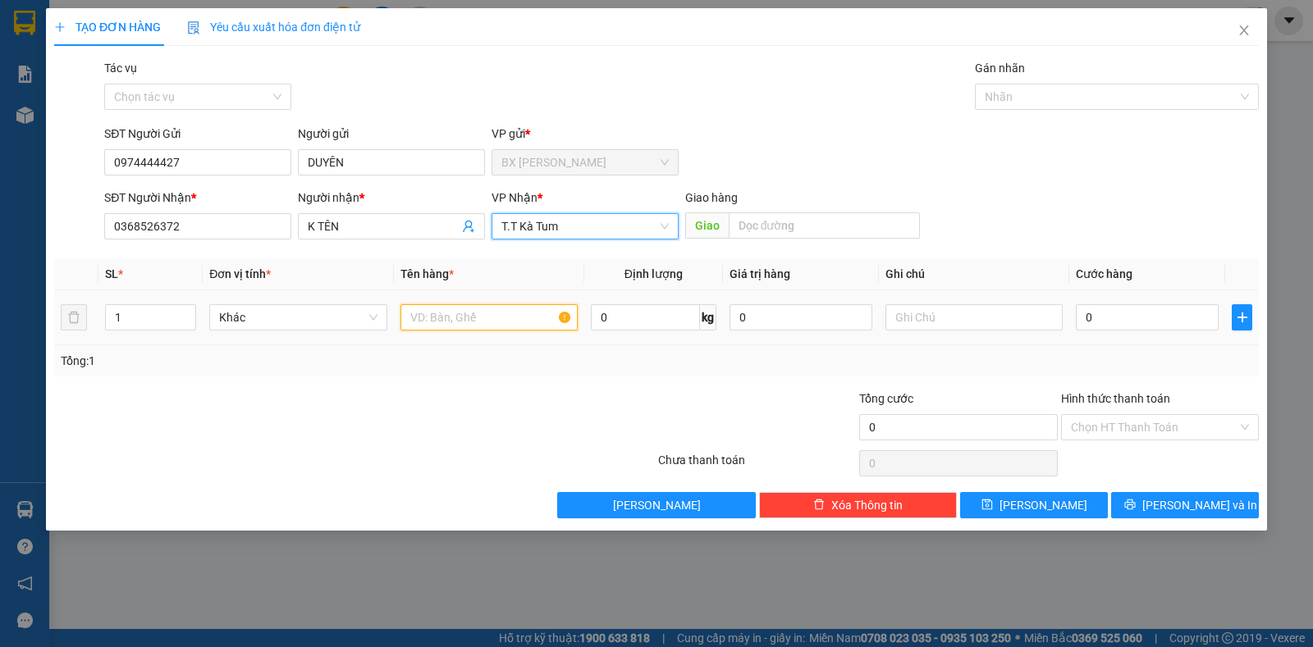
click at [454, 318] on input "text" at bounding box center [488, 317] width 177 height 26
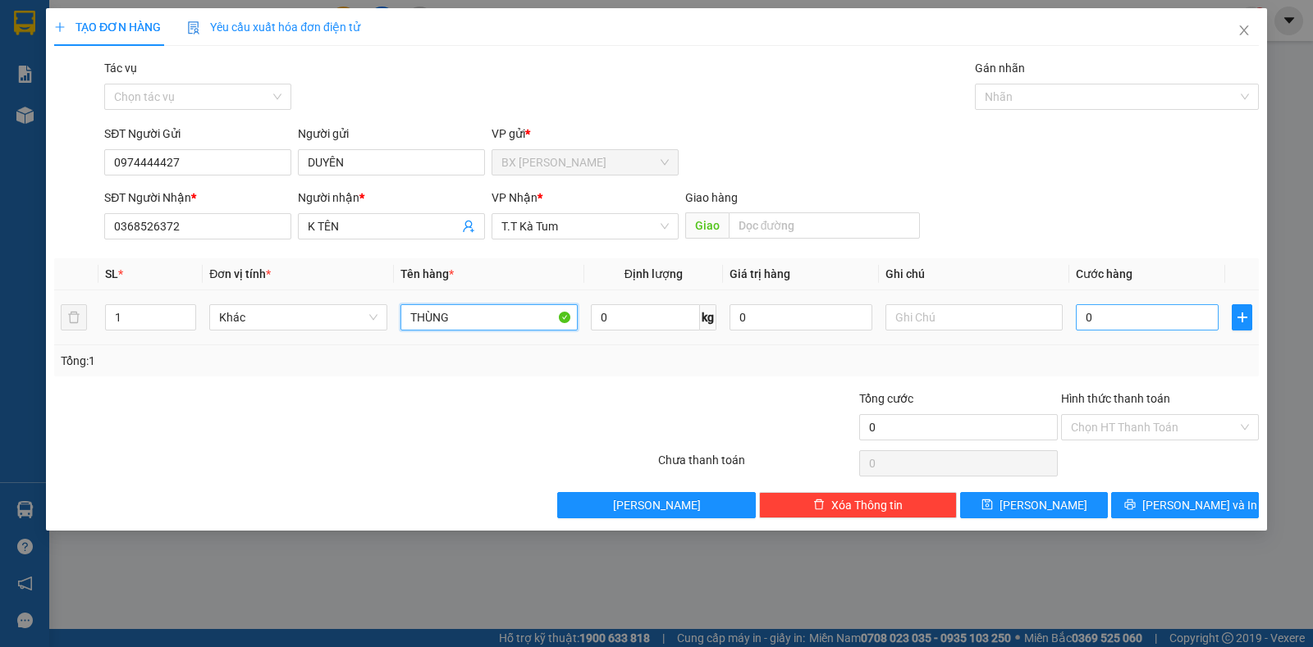
type input "THÙNG"
click at [1114, 318] on input "0" at bounding box center [1147, 317] width 143 height 26
type input "6"
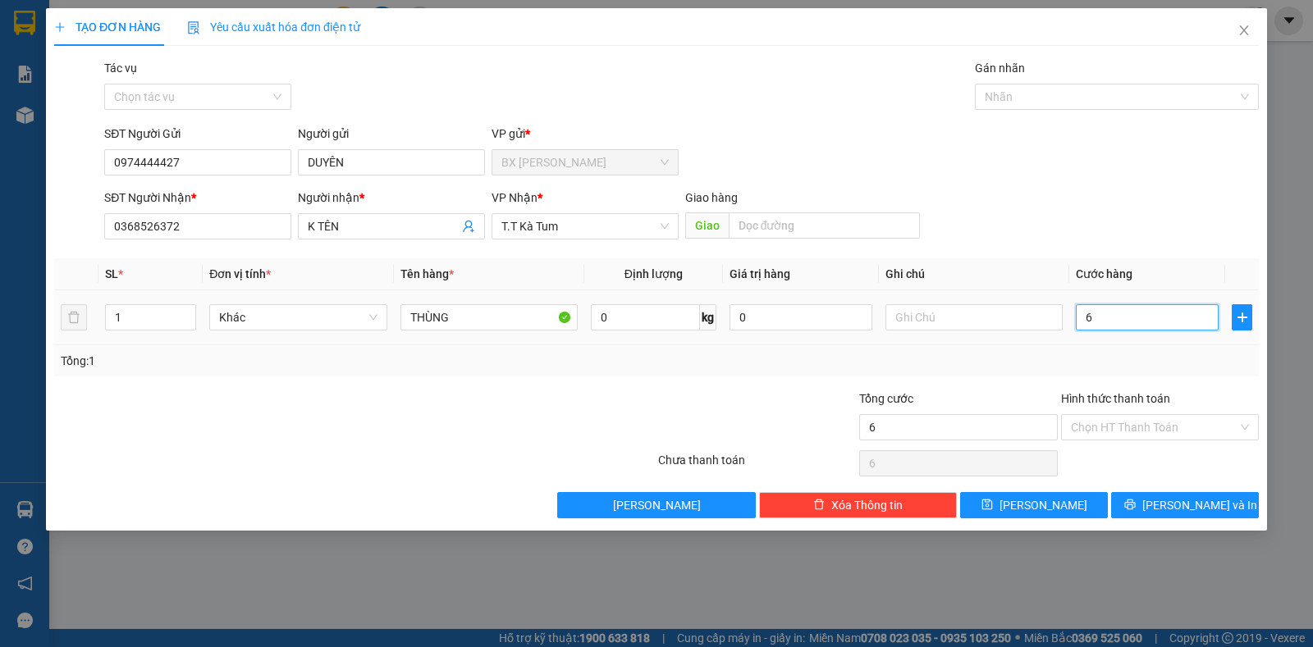
type input "60"
type input "60.000"
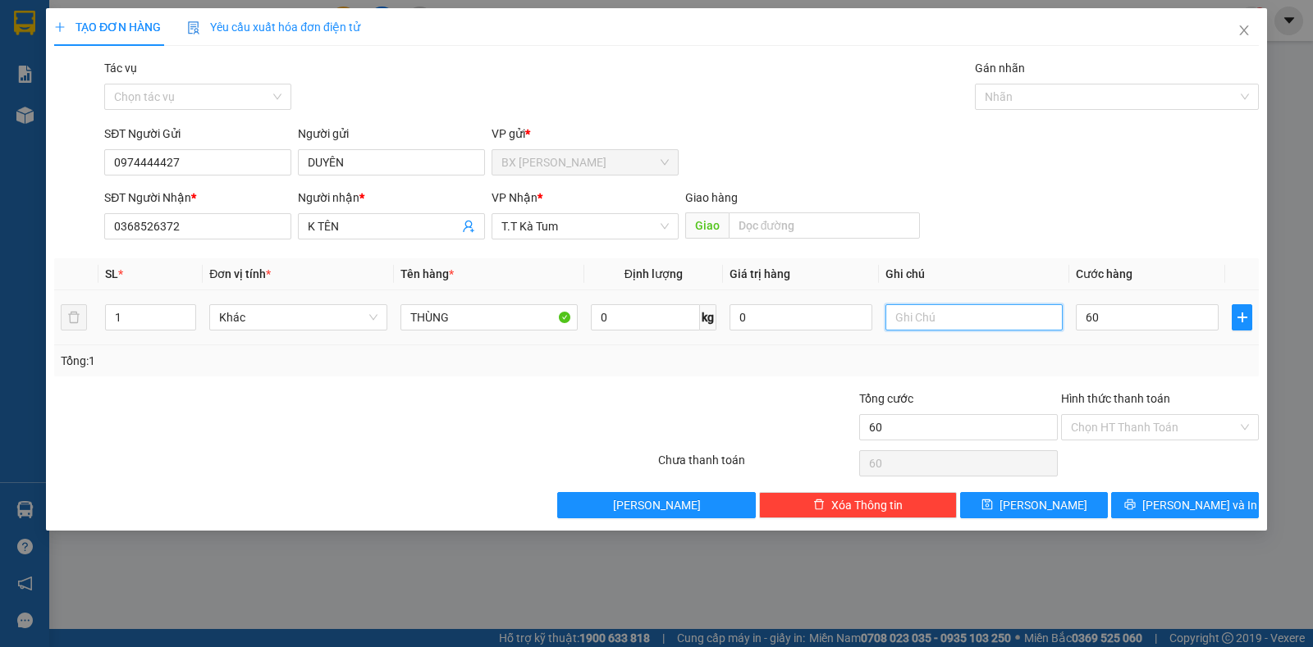
type input "60.000"
click at [925, 315] on input "text" at bounding box center [973, 317] width 177 height 26
type input "LONG AN GỬI KATUM"
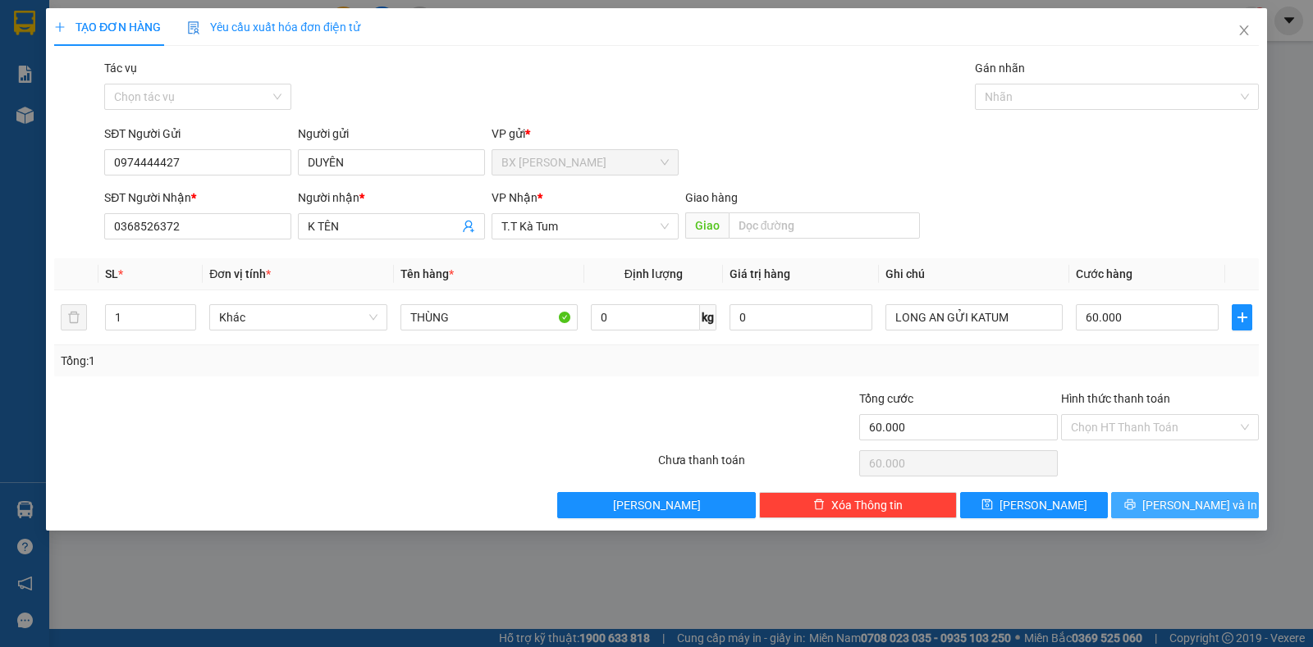
click at [1180, 505] on span "[PERSON_NAME] và In" at bounding box center [1199, 505] width 115 height 18
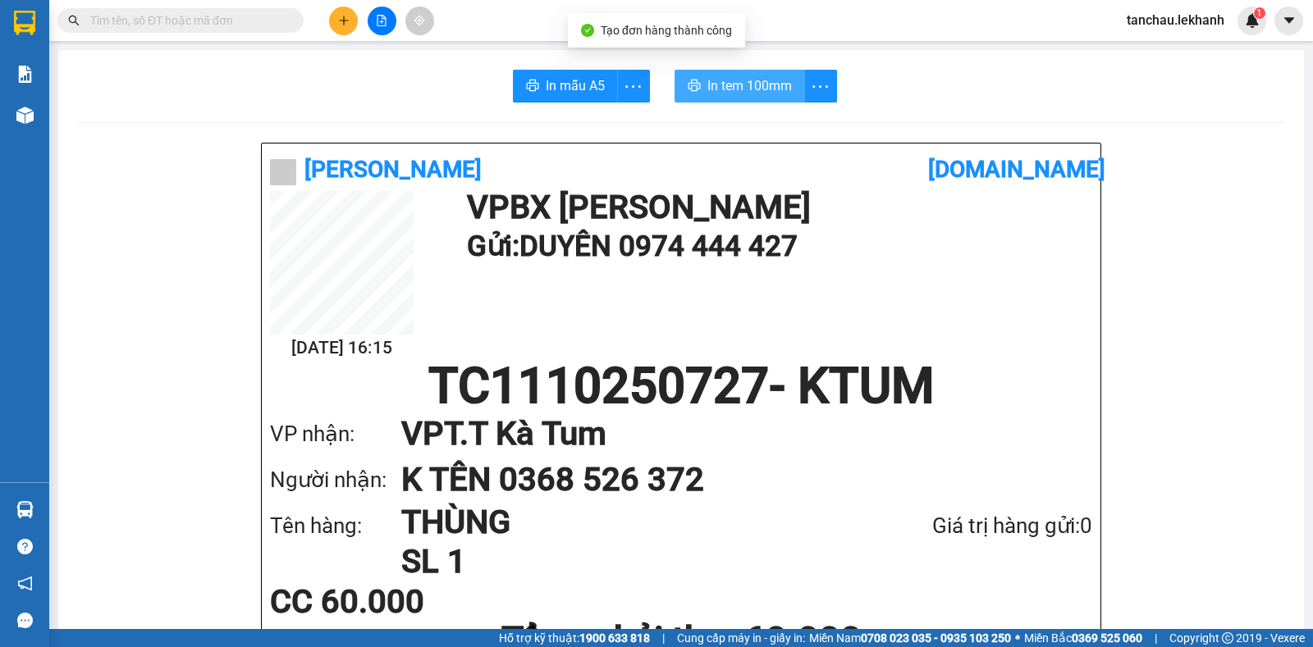
click at [756, 93] on span "In tem 100mm" at bounding box center [749, 85] width 85 height 21
